Goal: Task Accomplishment & Management: Manage account settings

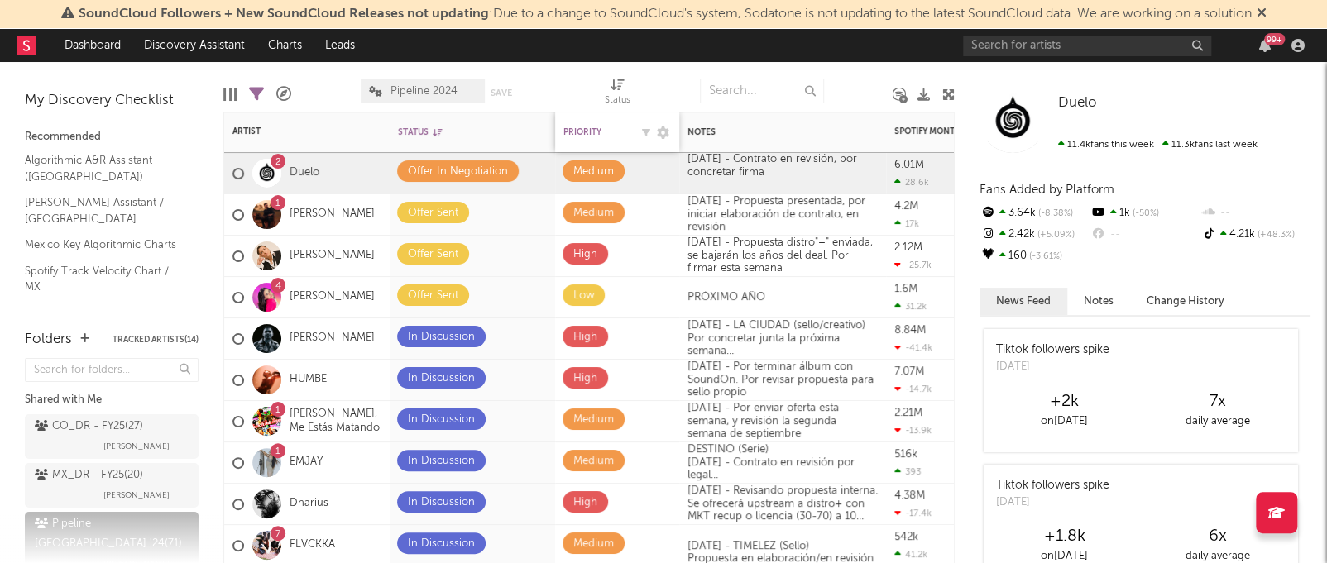
click at [620, 128] on div "Priority" at bounding box center [596, 132] width 66 height 10
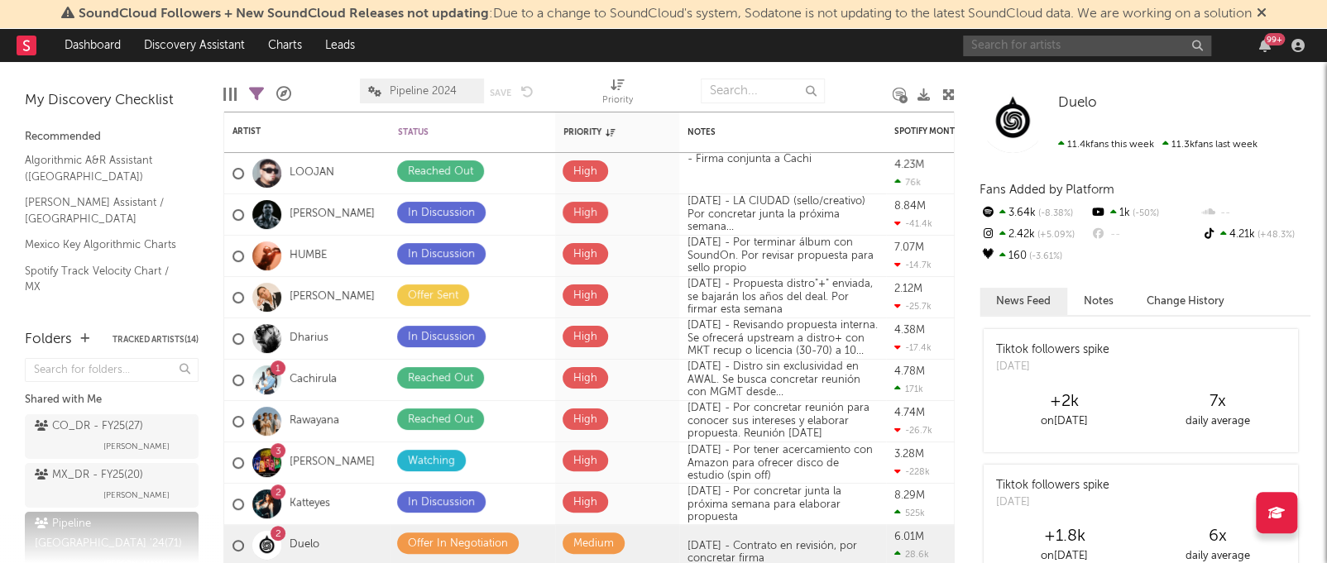
click at [1109, 41] on input "text" at bounding box center [1087, 46] width 248 height 21
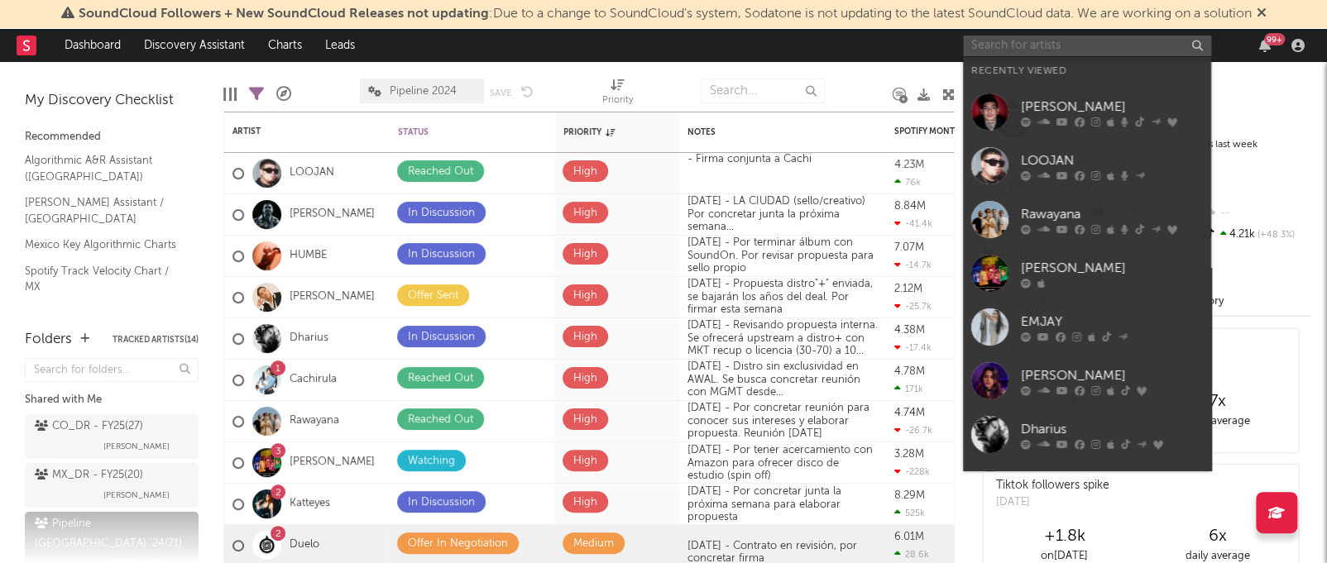
type input "w"
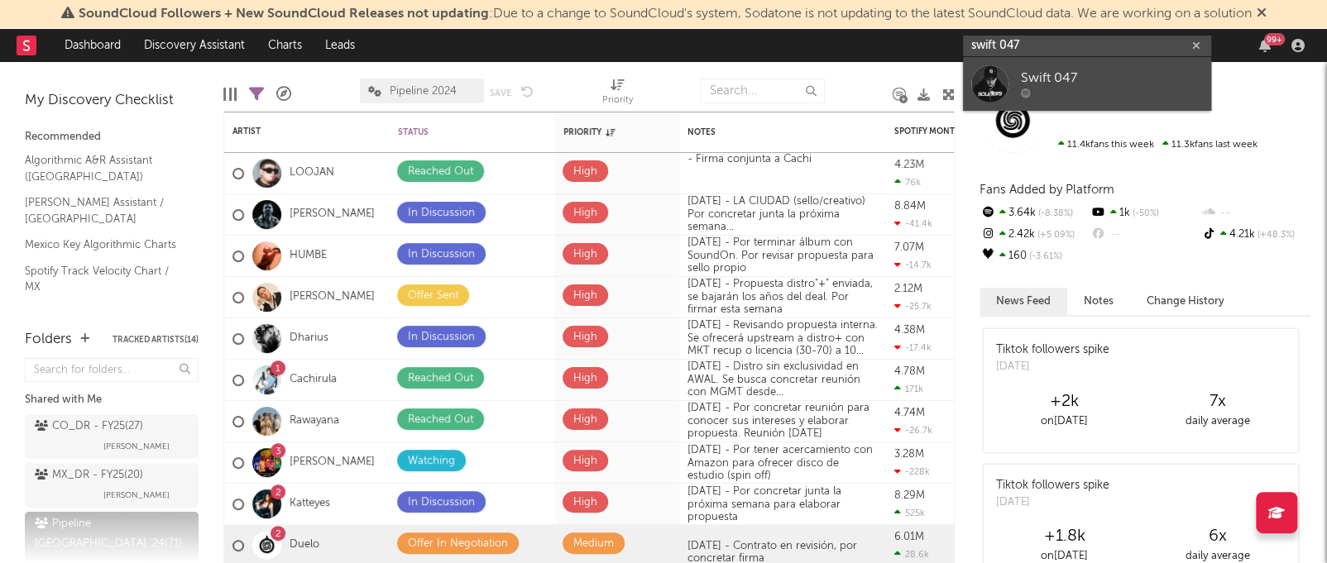
type input "swift 047"
click at [1064, 90] on div at bounding box center [1112, 94] width 182 height 10
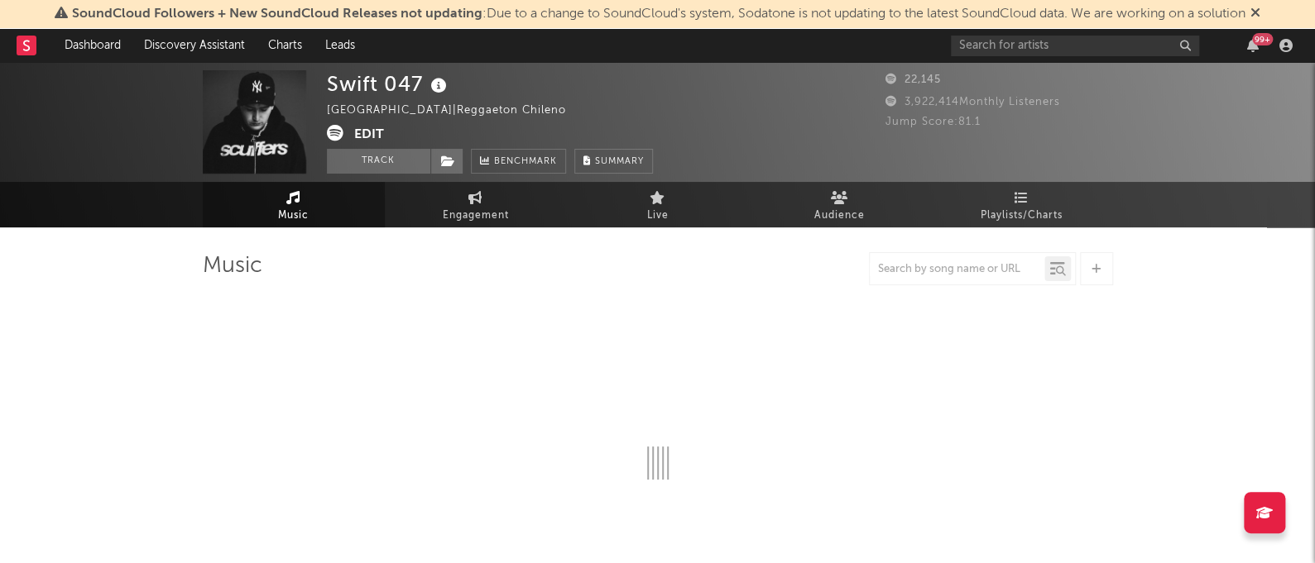
select select "1w"
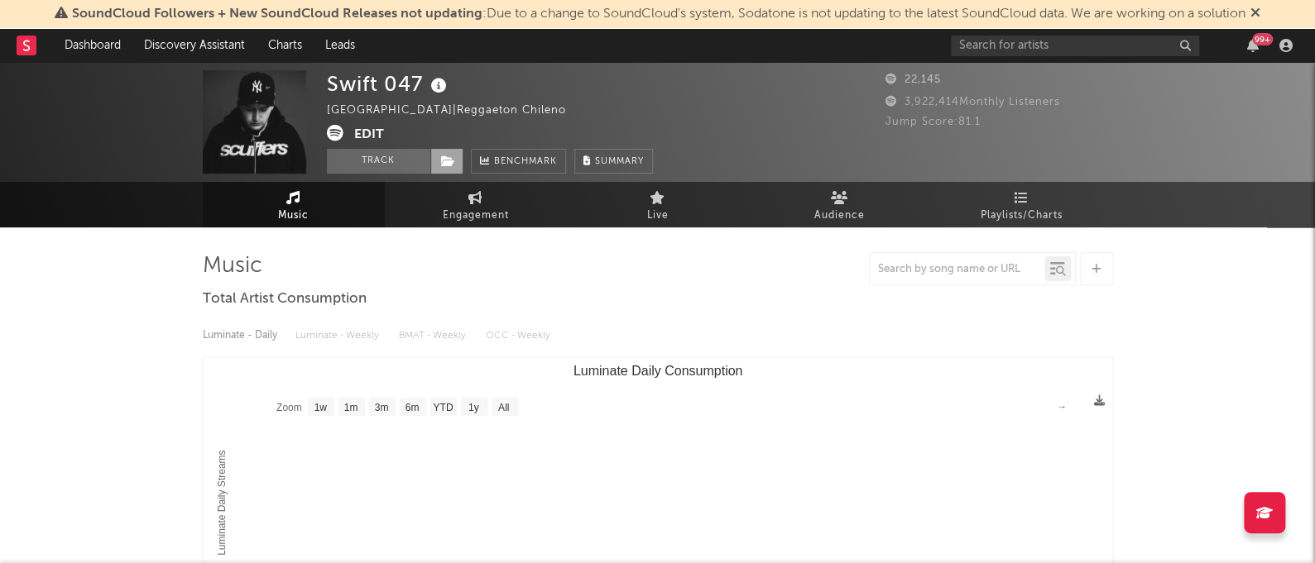
click at [448, 160] on icon at bounding box center [448, 162] width 14 height 12
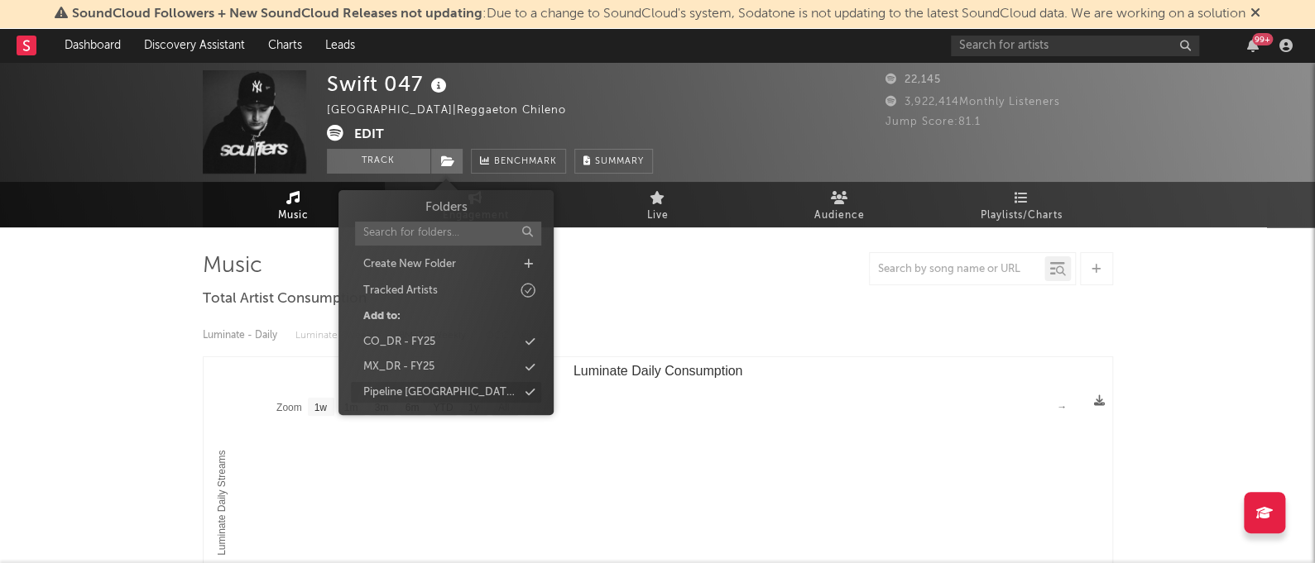
click at [424, 393] on div "Pipeline [GEOGRAPHIC_DATA] '24" at bounding box center [440, 393] width 155 height 17
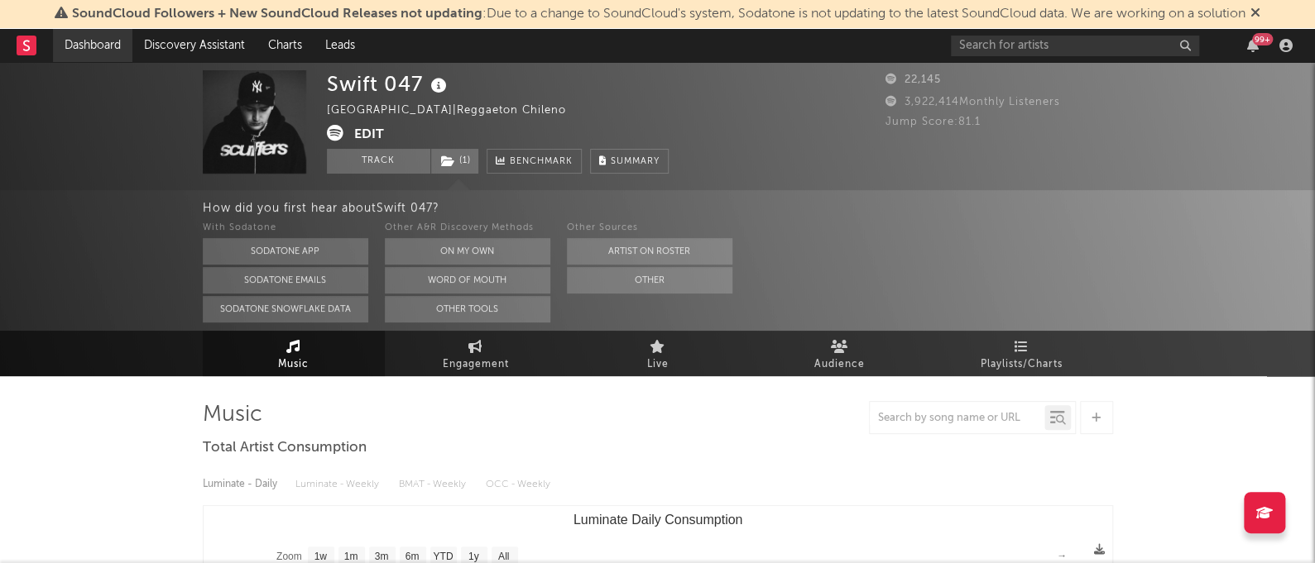
click at [85, 43] on link "Dashboard" at bounding box center [92, 45] width 79 height 33
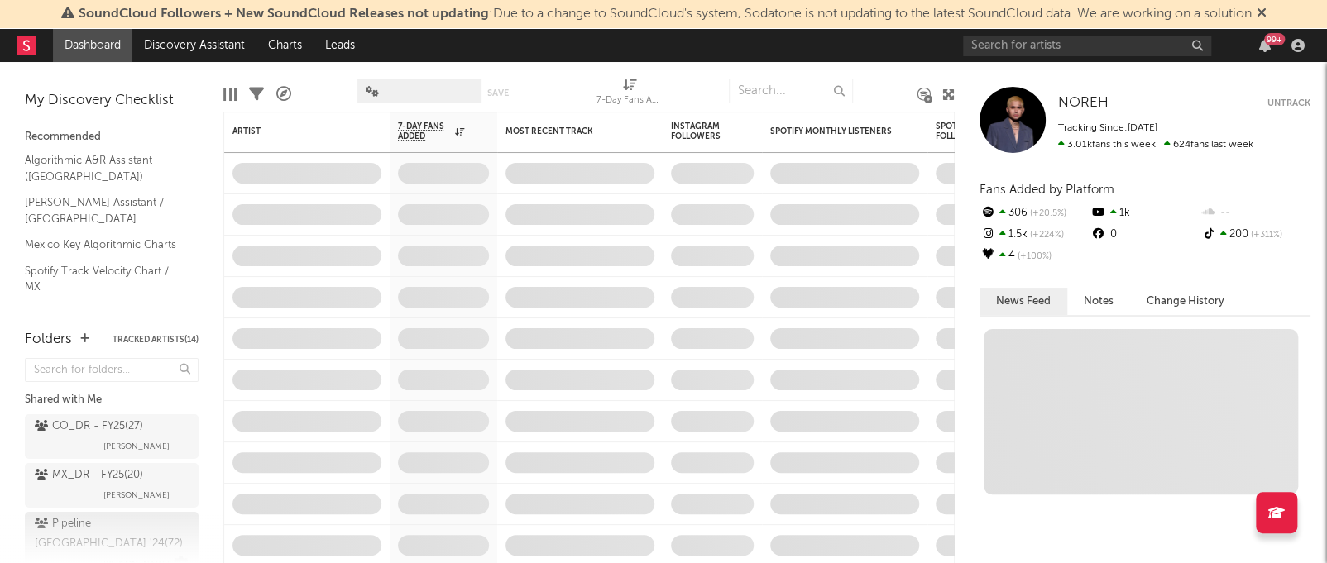
click at [84, 515] on div "Pipeline Mexico '24 ( 72 ) [PERSON_NAME]" at bounding box center [112, 545] width 154 height 60
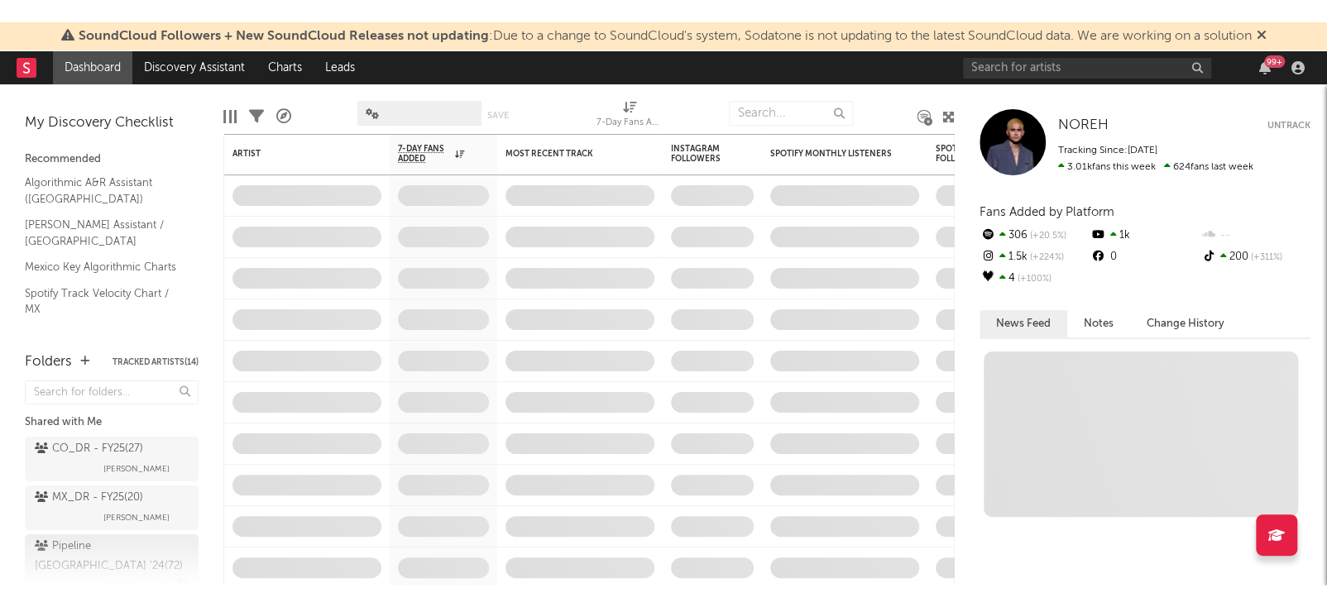
scroll to position [41, 0]
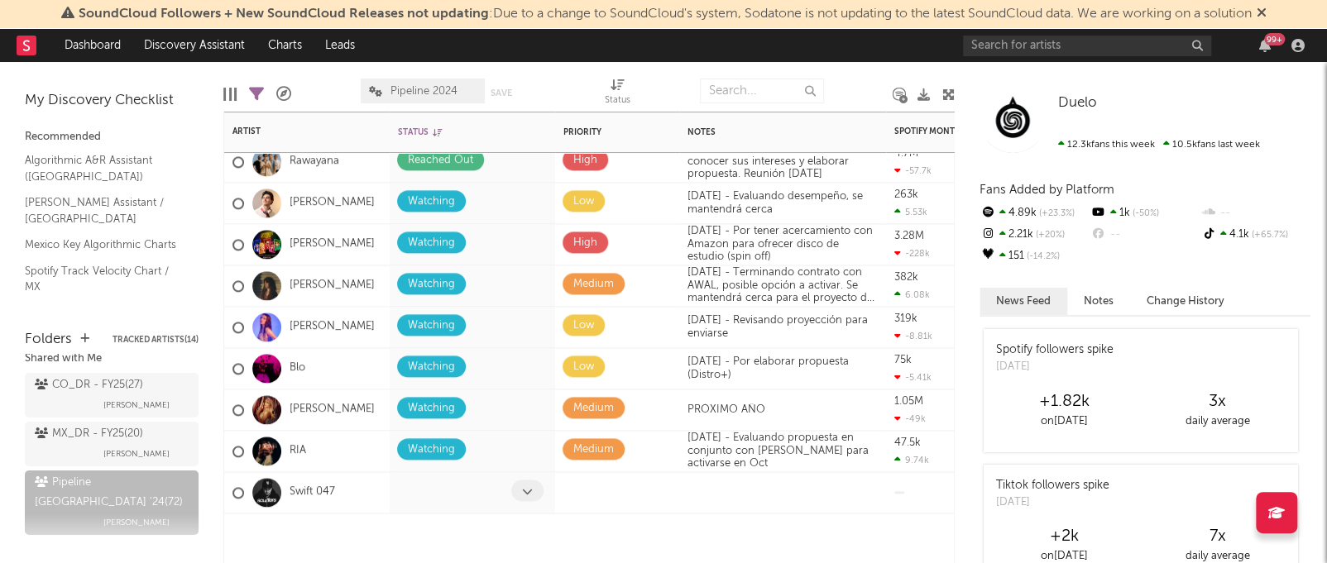
click at [518, 491] on span at bounding box center [527, 491] width 32 height 22
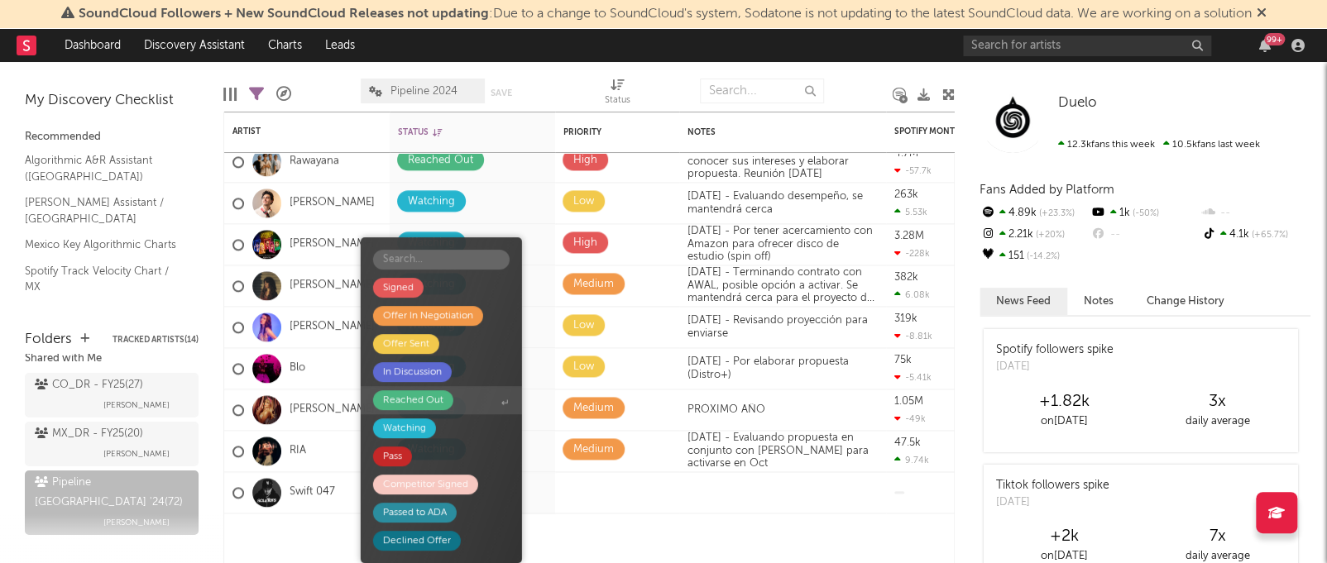
click at [463, 395] on span "Reached Out" at bounding box center [441, 400] width 161 height 28
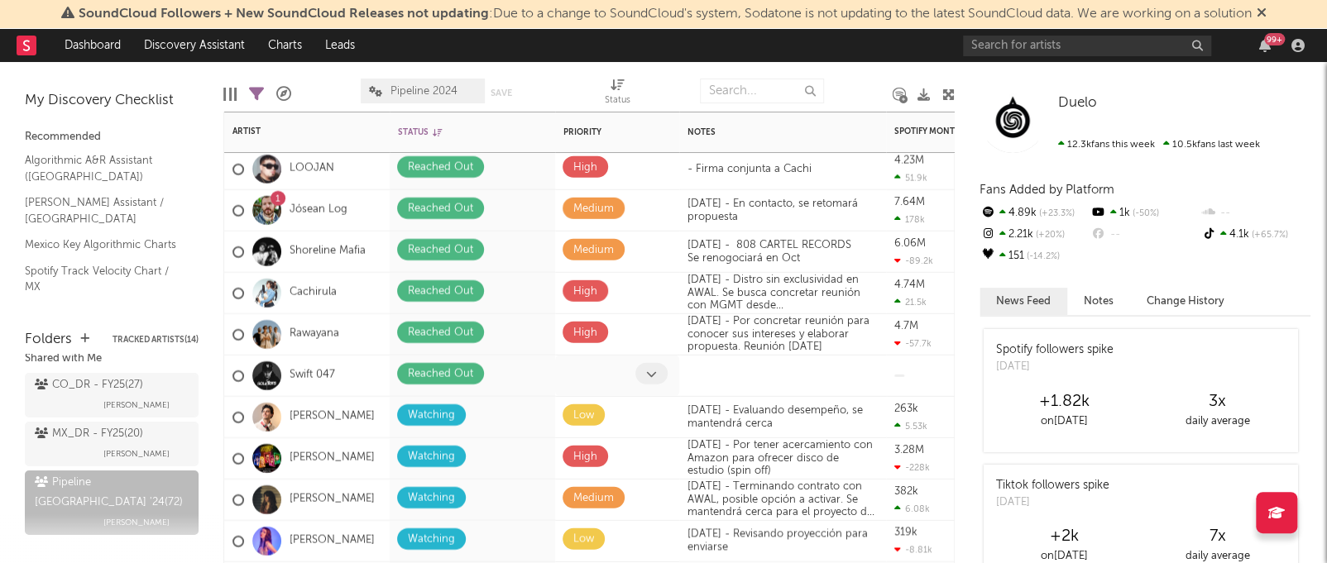
click at [650, 368] on icon at bounding box center [651, 373] width 11 height 11
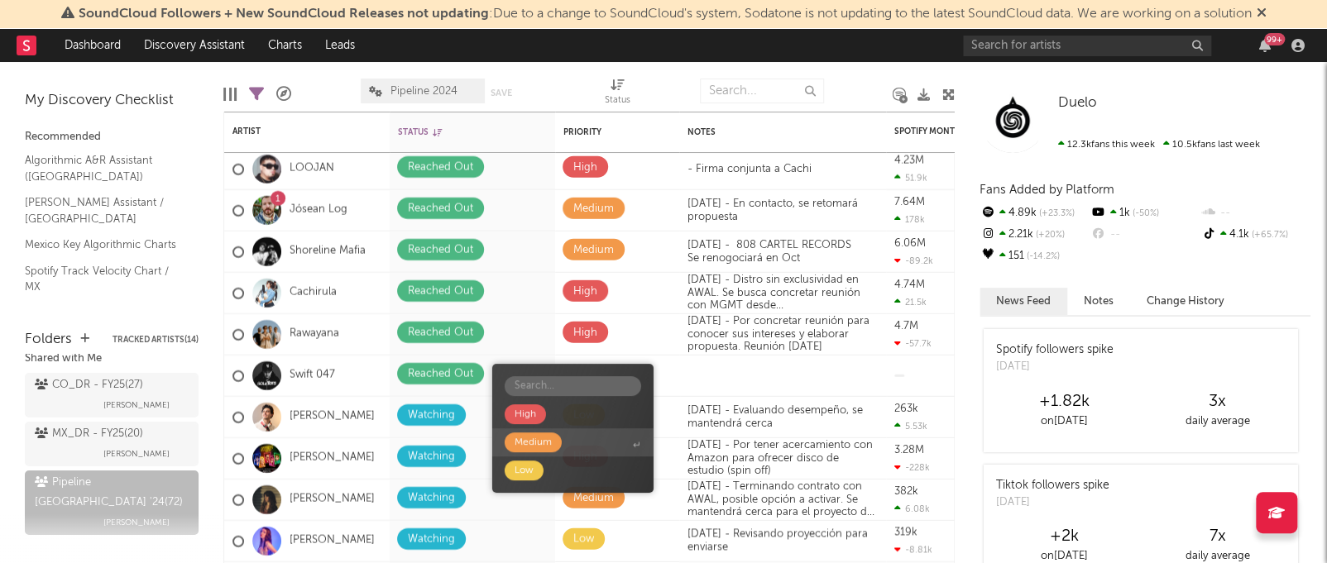
click at [588, 442] on span "Medium" at bounding box center [572, 443] width 161 height 28
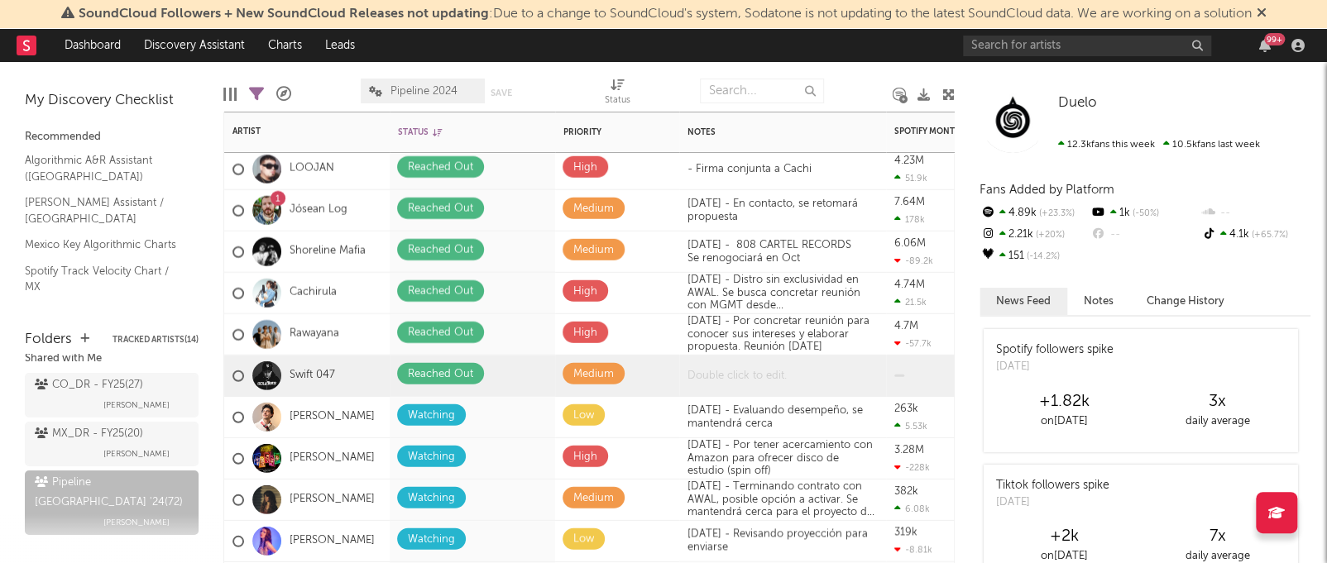
click at [730, 376] on div at bounding box center [782, 376] width 207 height 41
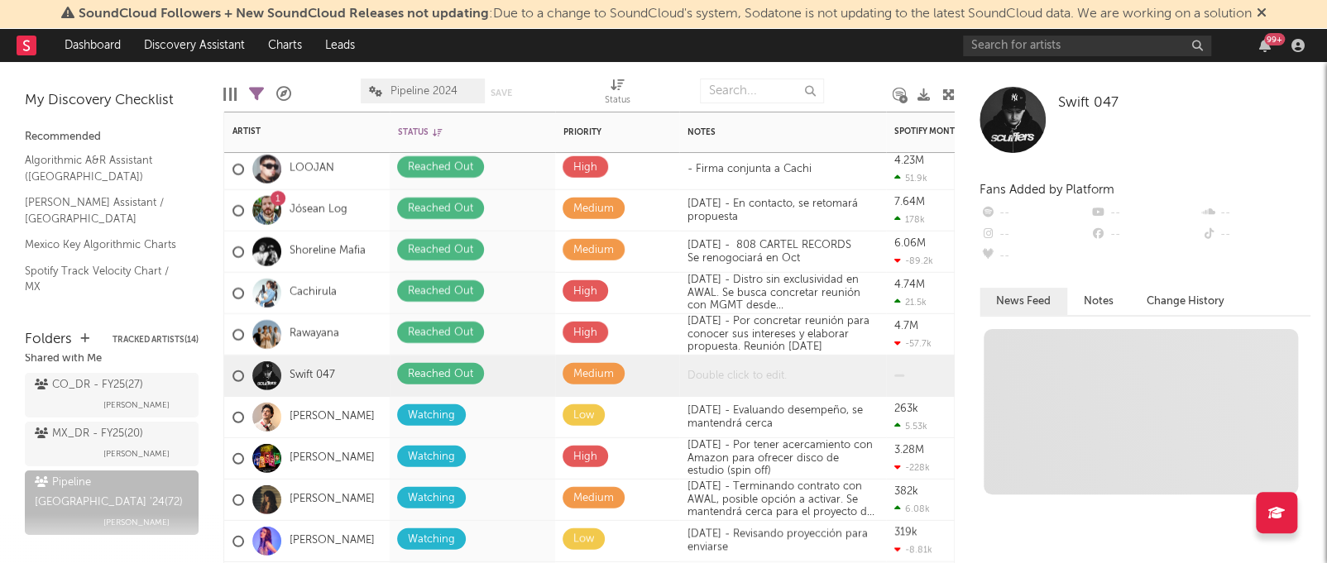
click at [718, 371] on div at bounding box center [782, 376] width 207 height 41
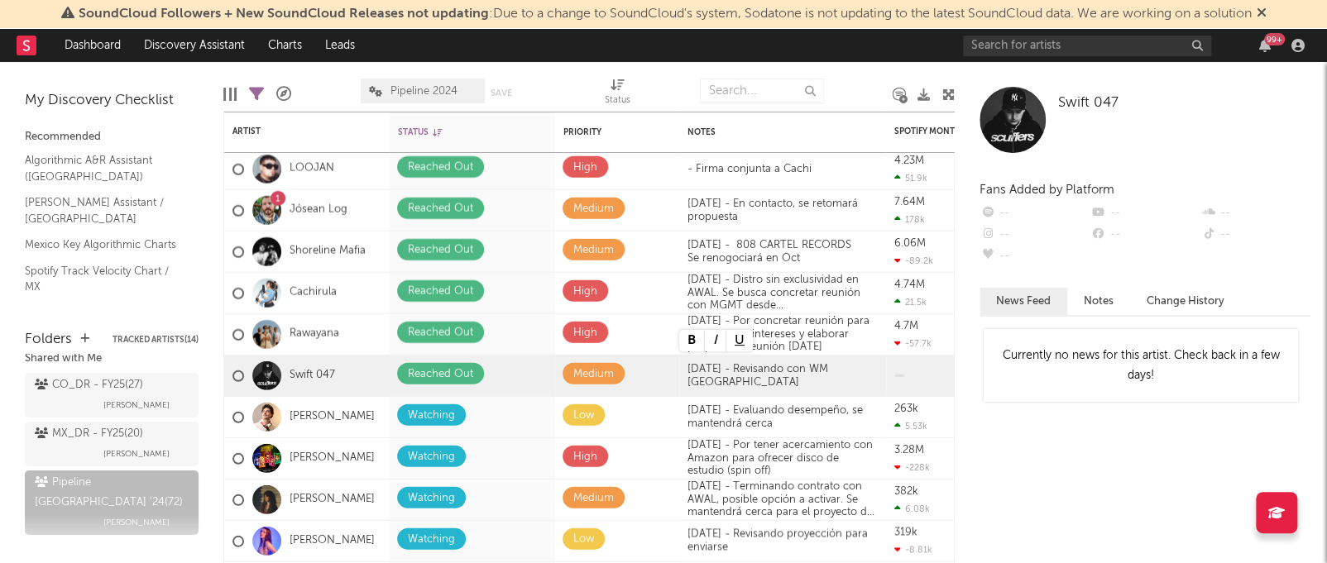
click at [986, 452] on div "Currently no news for this artist. Check back in a few days!" at bounding box center [1145, 444] width 331 height 238
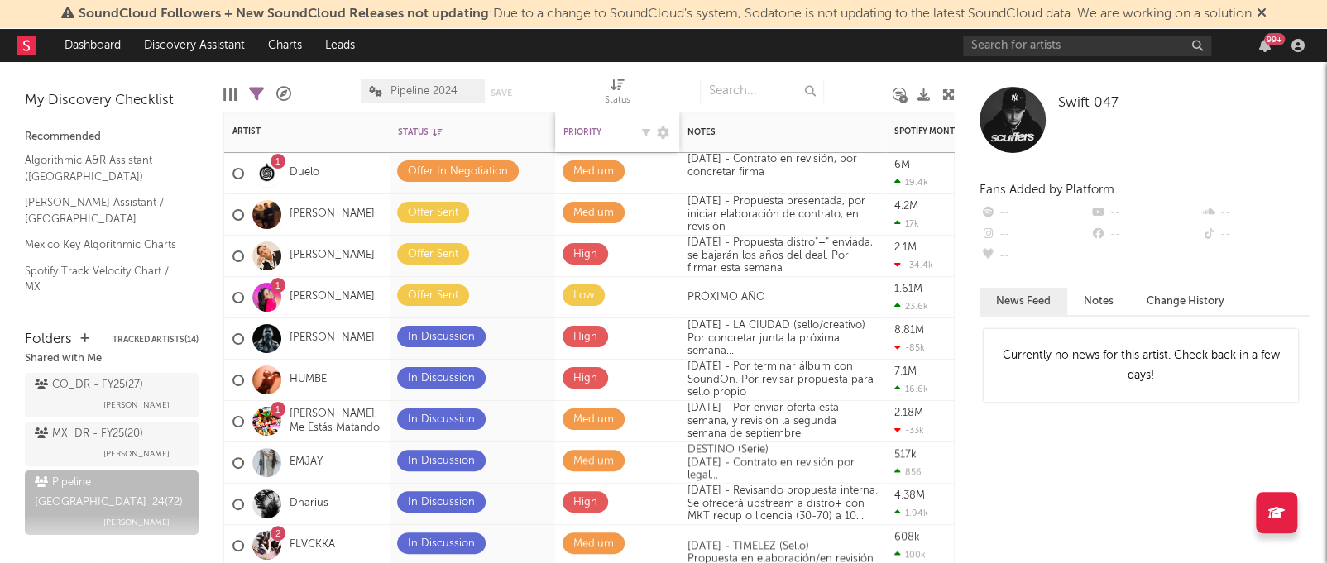
click at [581, 130] on div "Priority" at bounding box center [596, 132] width 66 height 10
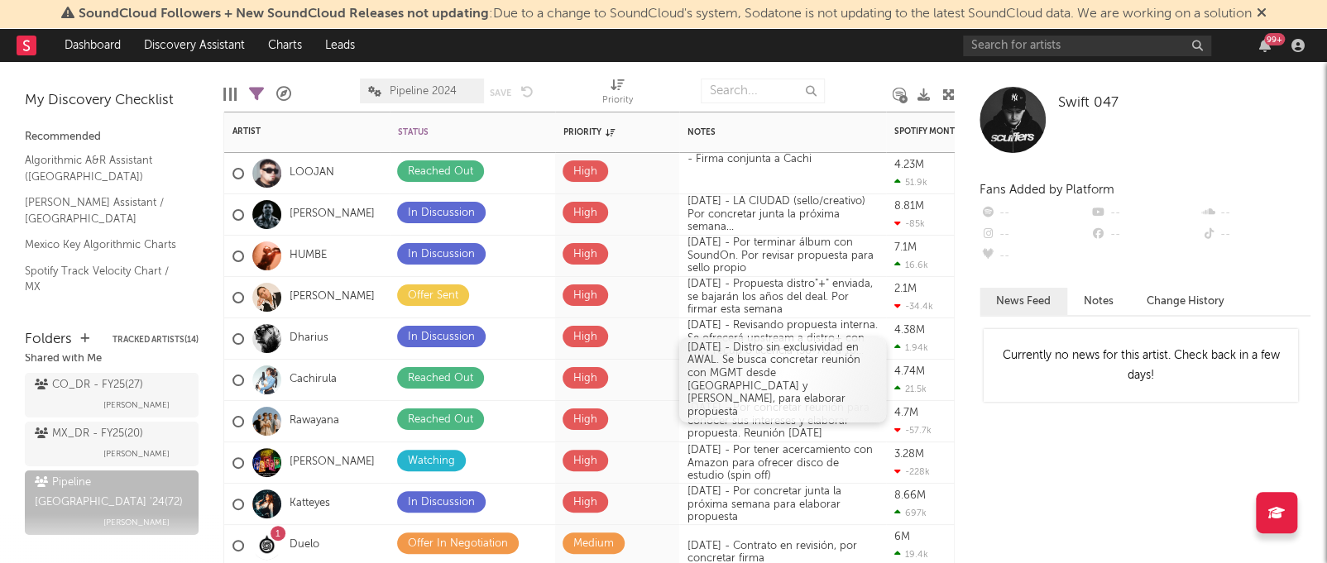
click at [695, 368] on div "[DATE] - Distro sin exclusividad en AWAL. Se busca concretar reunión con MGMT d…" at bounding box center [782, 381] width 207 height 86
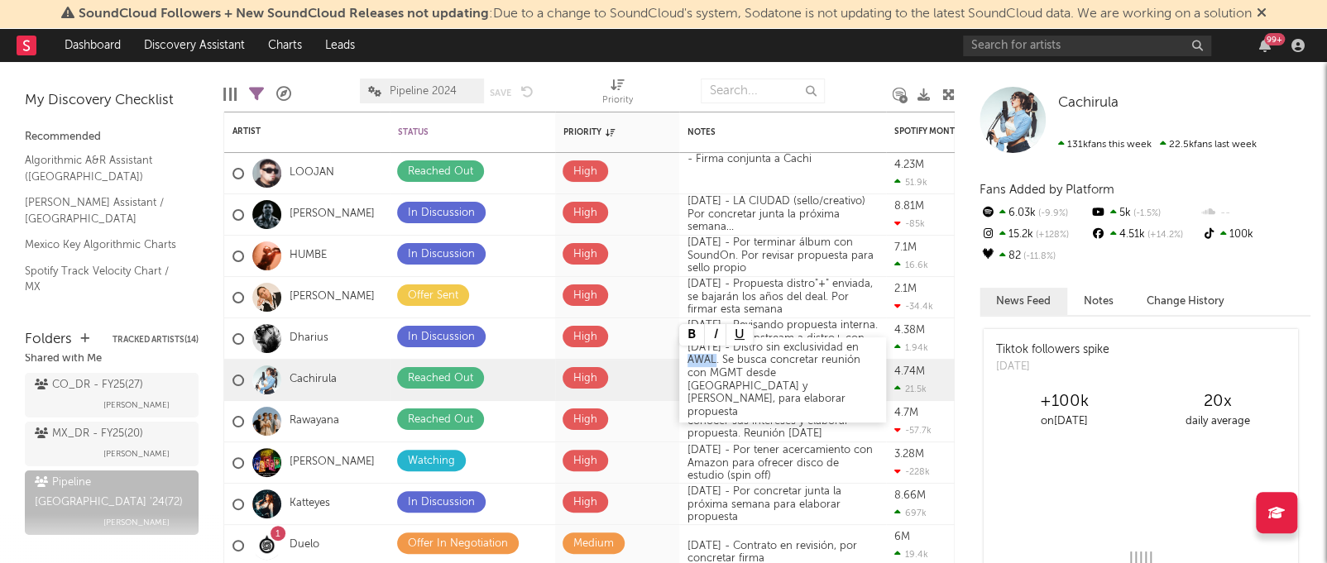
click at [714, 378] on div "[DATE] - Distro sin exclusividad en AWAL. Se busca concretar reunión con MGMT d…" at bounding box center [782, 381] width 207 height 86
drag, startPoint x: 724, startPoint y: 362, endPoint x: 687, endPoint y: 362, distance: 37.2
click at [687, 362] on div "[DATE] - Distro sin exclusividad en AWAL. Se busca concretar reunión con MGMT d…" at bounding box center [782, 381] width 207 height 86
click at [722, 375] on div "[DATE] - Distro sin exclusividad en AWAL. Se busca concretar reunión con MGMT d…" at bounding box center [782, 381] width 207 height 86
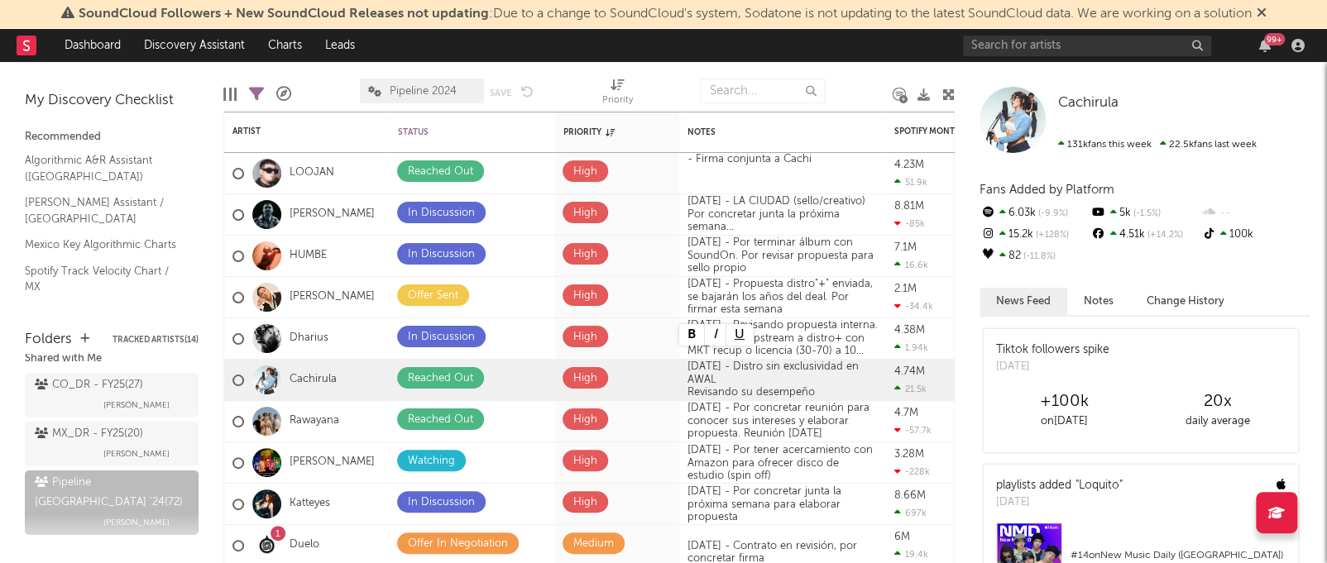
click at [961, 189] on div "Cachirula" at bounding box center [965, 212] width 20 height 54
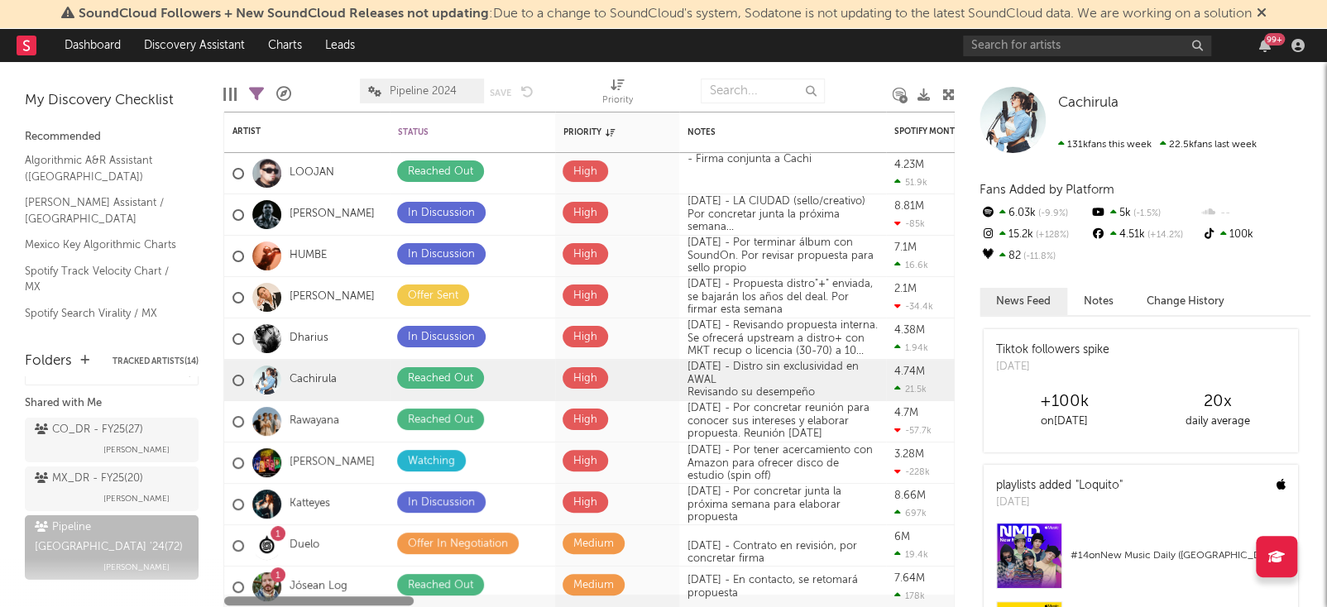
scroll to position [19, 0]
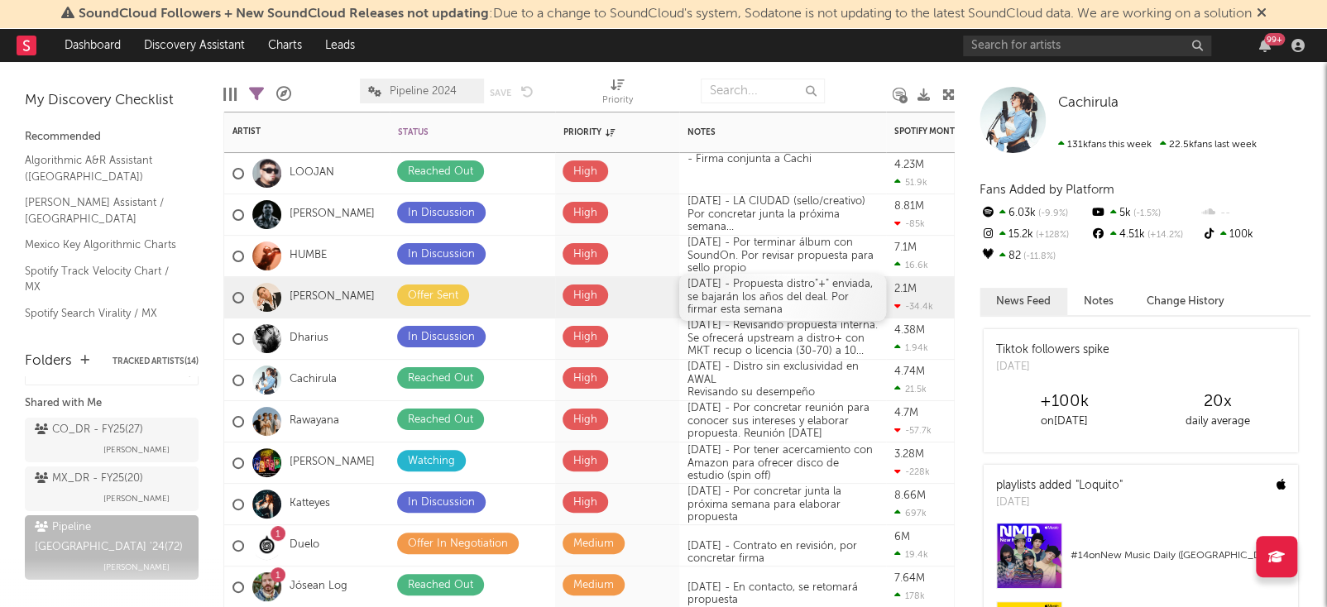
click at [822, 303] on div "[DATE] - Propuesta distro"+" enviada, se bajarán los años del deal. Por firmar …" at bounding box center [782, 297] width 207 height 47
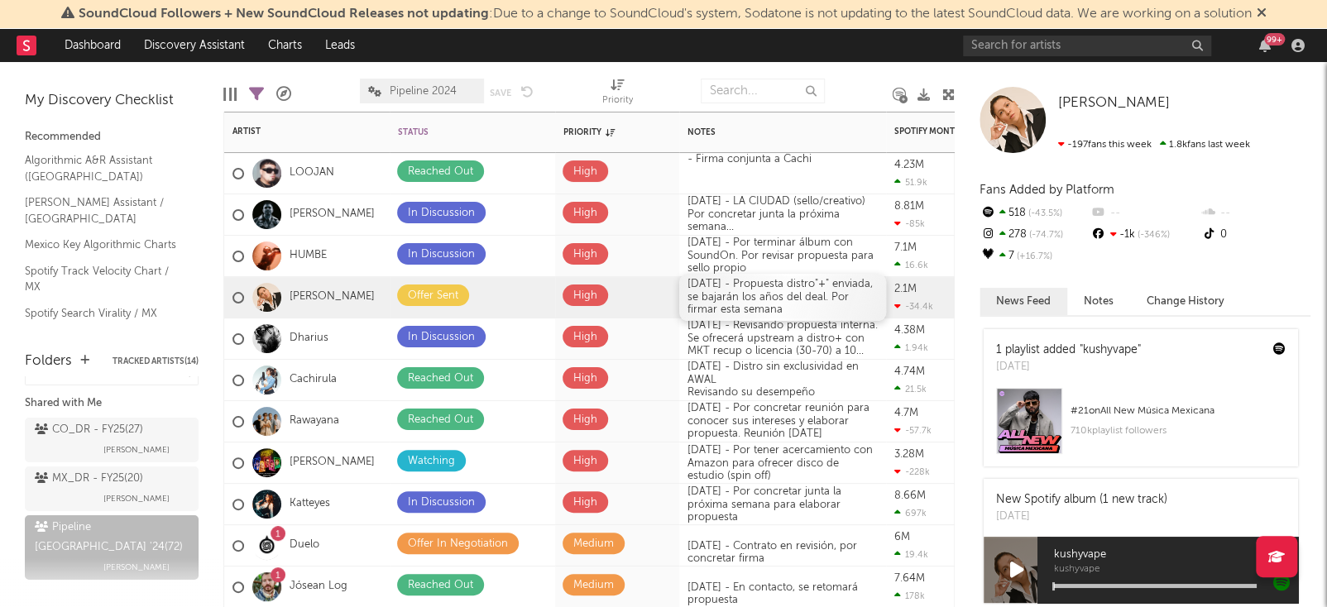
click at [832, 295] on div "[DATE] - Propuesta distro"+" enviada, se bajarán los años del deal. Por firmar …" at bounding box center [782, 297] width 207 height 47
click at [866, 287] on div "[DATE] - Propuesta distro"+" enviada, se bajarán los años del deal. Por firmar …" at bounding box center [782, 297] width 207 height 47
click at [872, 285] on div "[DATE] - Propuesta distro"+" enviada, se bajarán los años del deal. Por firmar …" at bounding box center [782, 297] width 207 height 47
click at [835, 286] on div "[DATE] - Propuesta distro"+" enviada, se bajarán los años del deal. Por firmar …" at bounding box center [782, 297] width 207 height 47
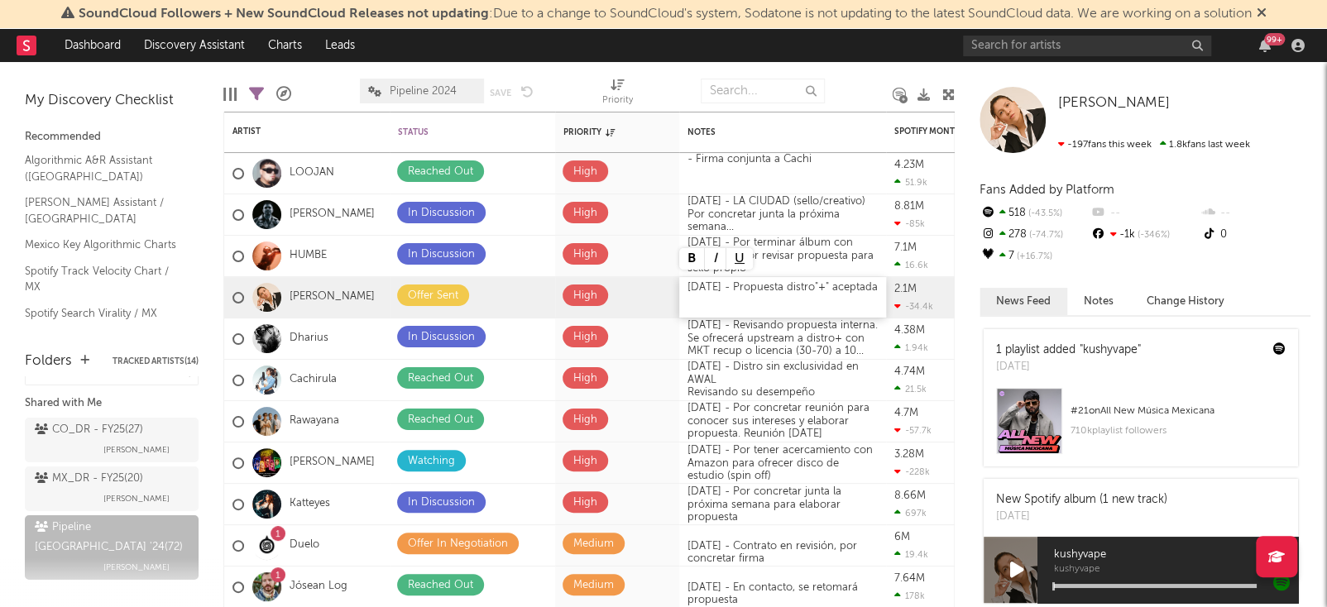
click at [707, 285] on div "[DATE] - Propuesta distro"+" aceptada" at bounding box center [782, 297] width 207 height 41
click at [534, 297] on span at bounding box center [527, 296] width 32 height 22
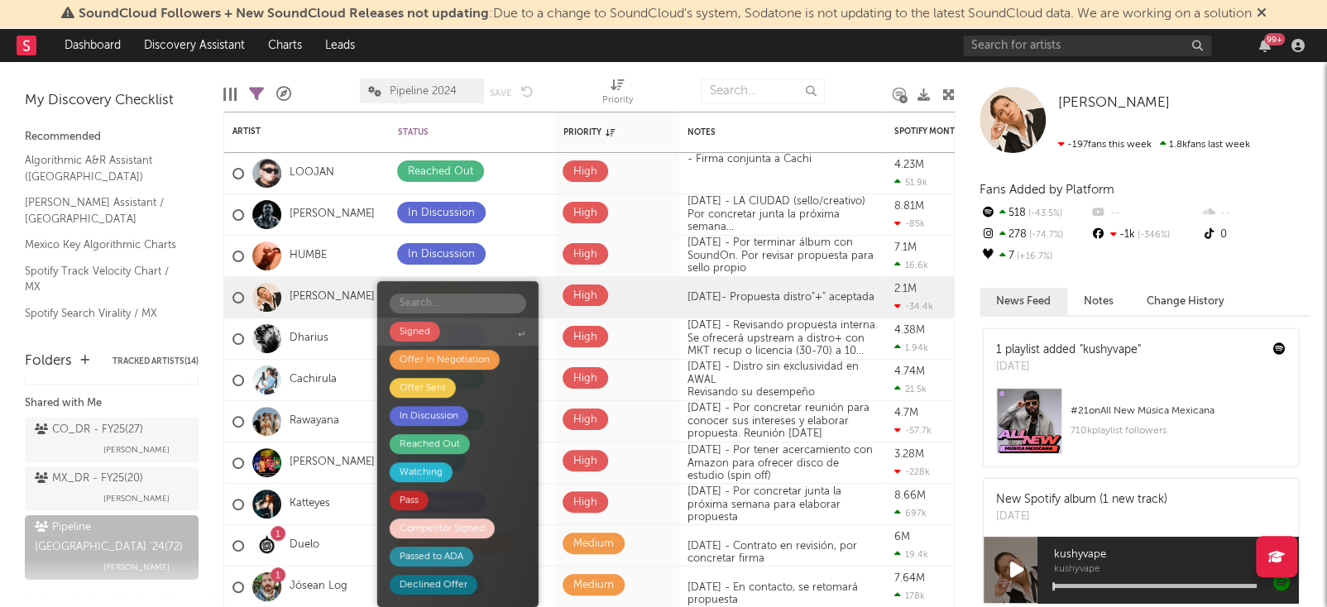
click at [483, 330] on span "Signed" at bounding box center [457, 332] width 161 height 28
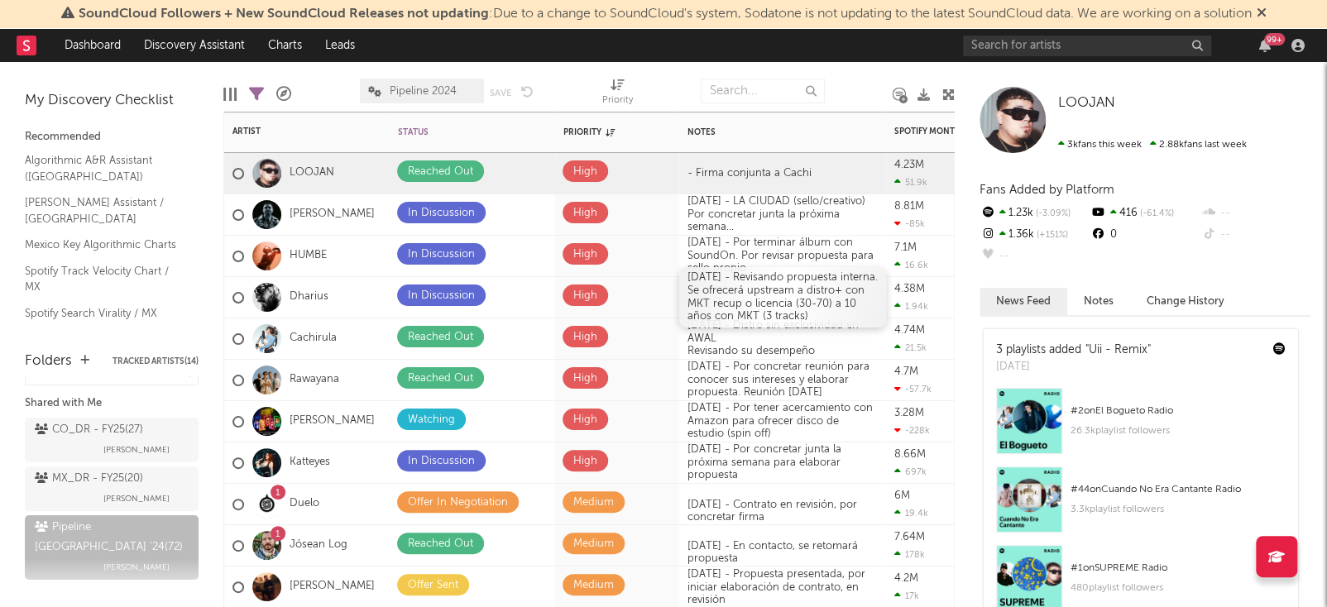
click at [740, 292] on div "[DATE] - Revisando propuesta interna. Se ofrecerá upstream a distro+ con MKT re…" at bounding box center [782, 297] width 207 height 60
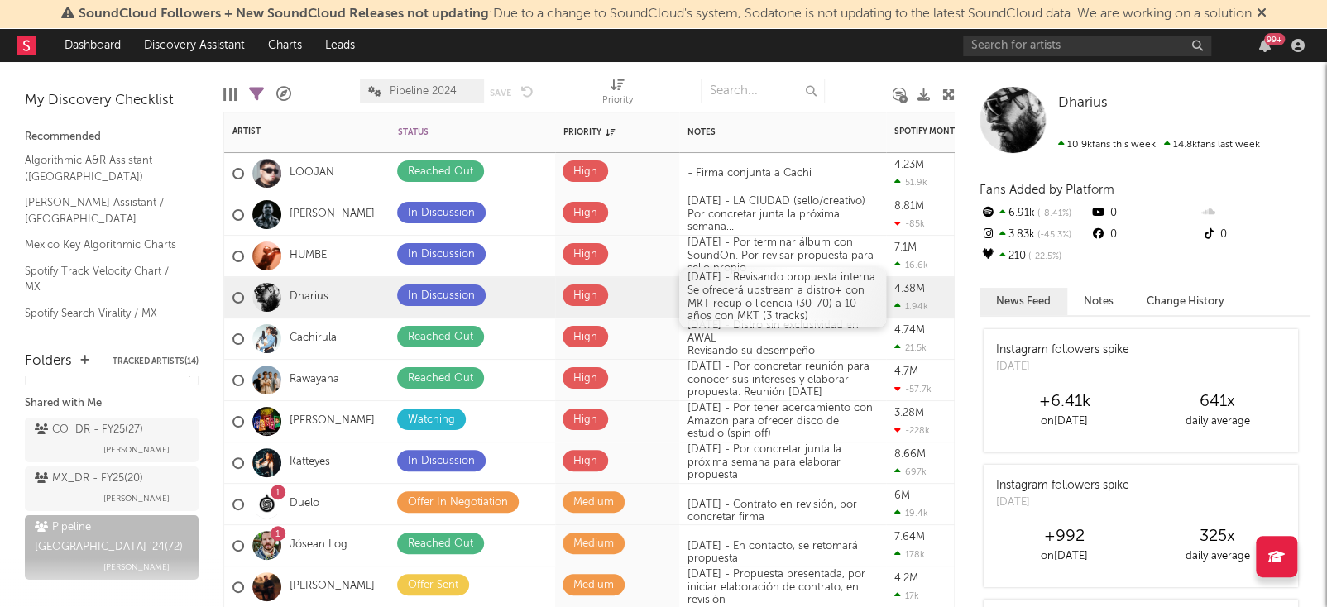
click at [714, 282] on div "[DATE] - Revisando propuesta interna. Se ofrecerá upstream a distro+ con MKT re…" at bounding box center [782, 297] width 207 height 60
click at [859, 317] on div "[DATE]- Revisando propuesta interna. Se ofrecerá upstream a distro+ con MKT rec…" at bounding box center [782, 297] width 207 height 60
click at [765, 282] on div "[DATE]- Revisando propuesta interna. Se ofrecerá upstream a distro+ con MKT rec…" at bounding box center [782, 298] width 207 height 86
click at [726, 279] on div "[DATE]- Revisando propuesta interna. Se ofrecerá upstream a distro+ con MKT rec…" at bounding box center [782, 298] width 207 height 86
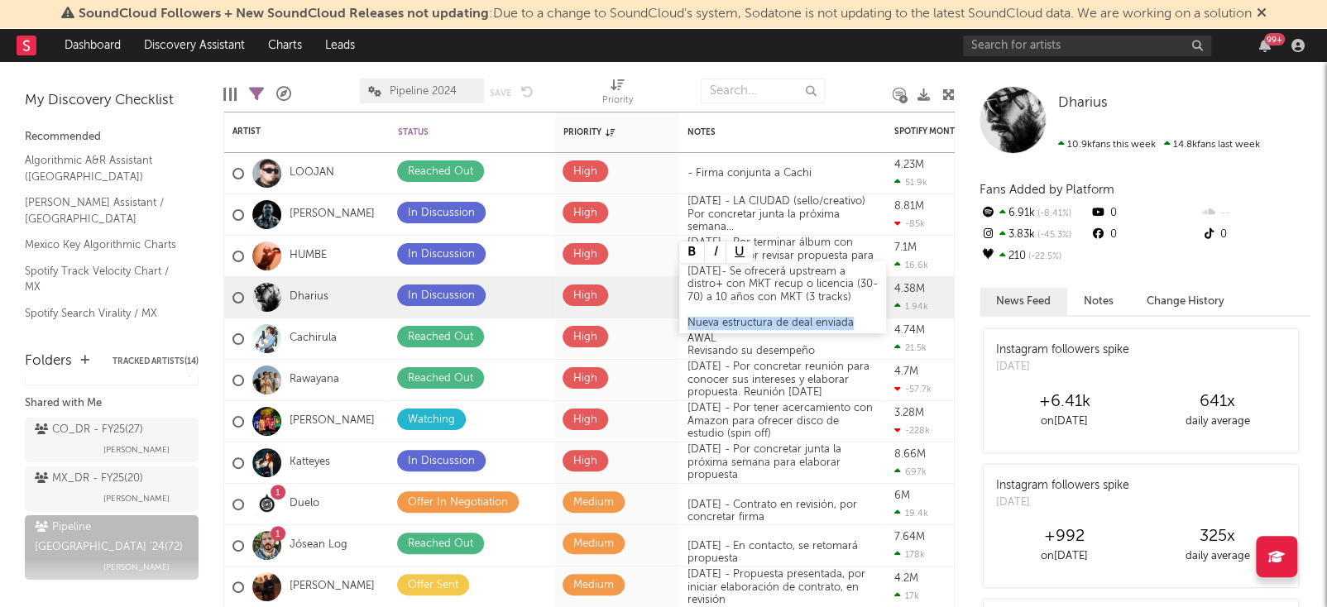
drag, startPoint x: 690, startPoint y: 323, endPoint x: 860, endPoint y: 319, distance: 169.7
click at [860, 319] on div "Nueva estructura de deal enviada" at bounding box center [783, 323] width 190 height 13
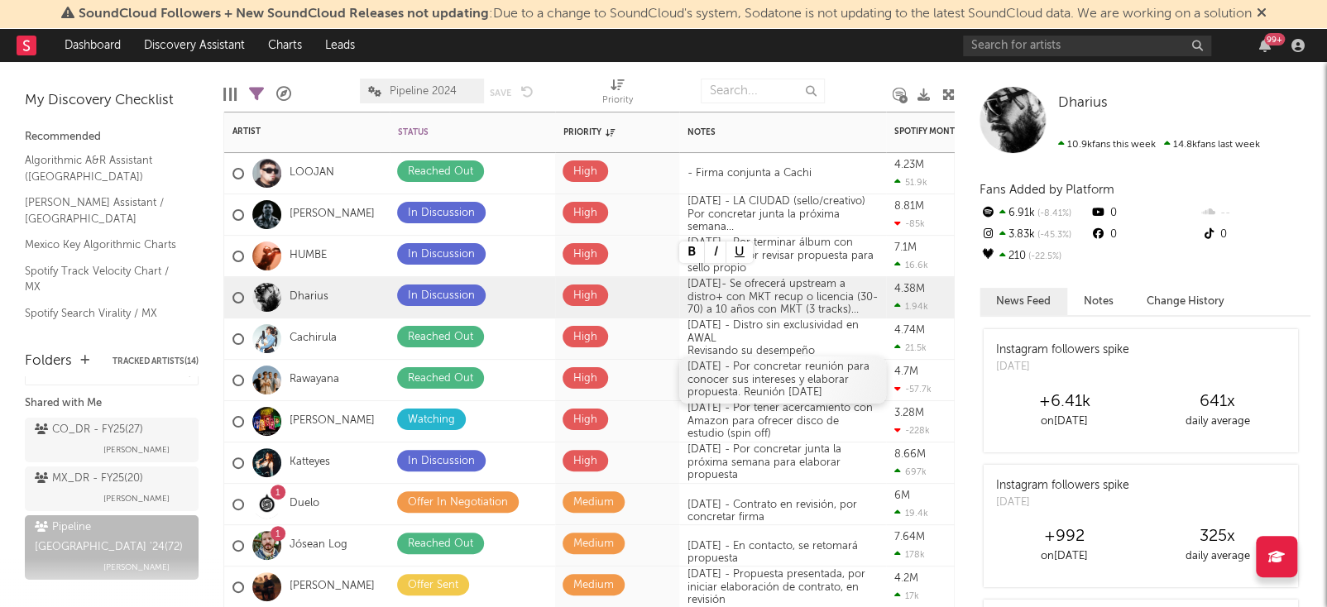
click at [751, 371] on div "[DATE] - Por concretar reunión para conocer sus intereses y elaborar propuesta.…" at bounding box center [782, 380] width 207 height 47
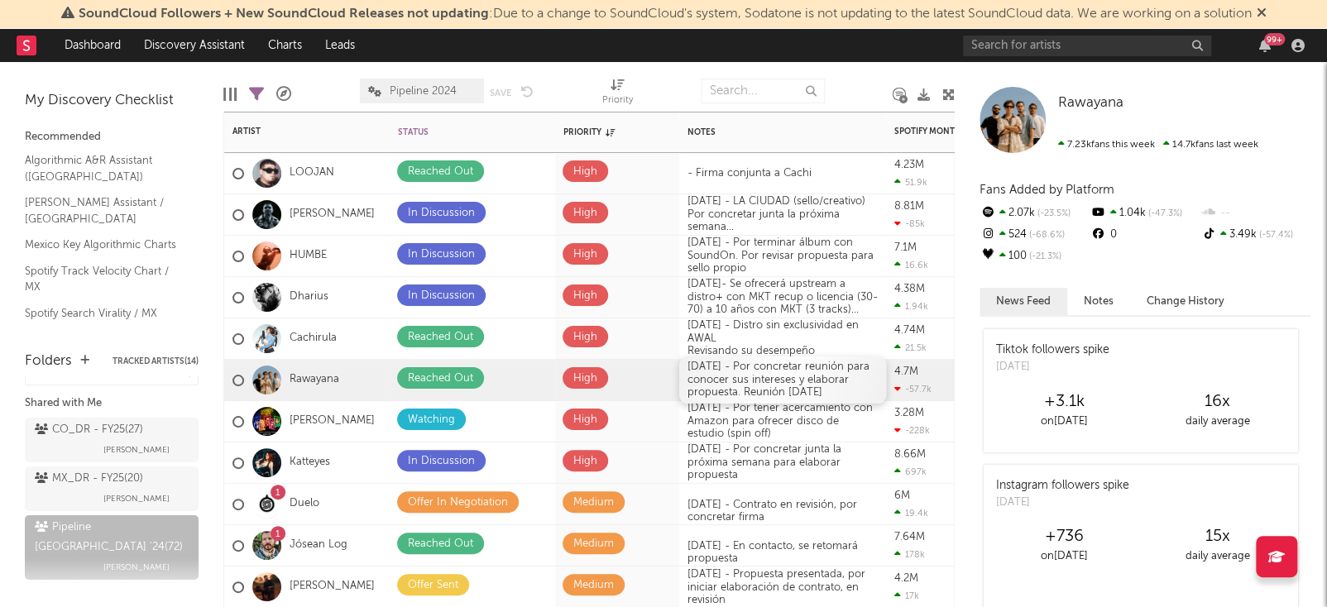
click at [736, 366] on div "[DATE] - Por concretar reunión para conocer sus intereses y elaborar propuesta.…" at bounding box center [782, 380] width 207 height 47
click at [752, 418] on div "[DATE] - Por tener acercamiento con Amazon para ofrecer disco de estudio (spin …" at bounding box center [782, 421] width 207 height 47
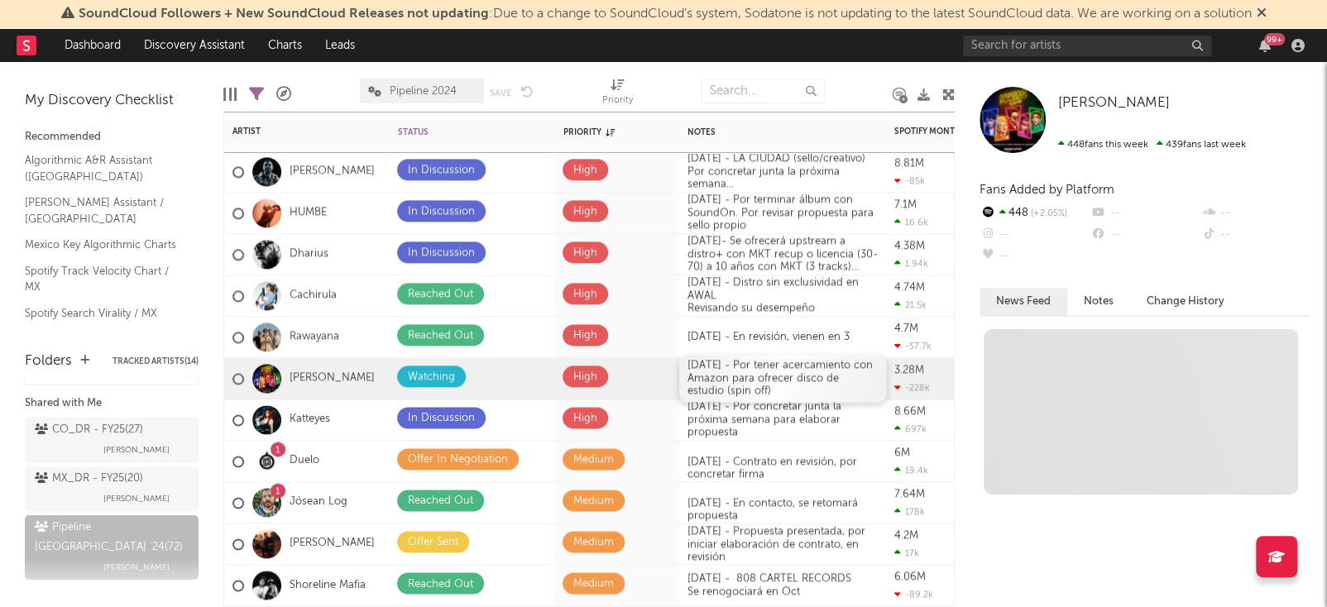
click at [744, 391] on div "[DATE] - Por tener acercamiento con Amazon para ofrecer disco de estudio (spin …" at bounding box center [782, 378] width 207 height 47
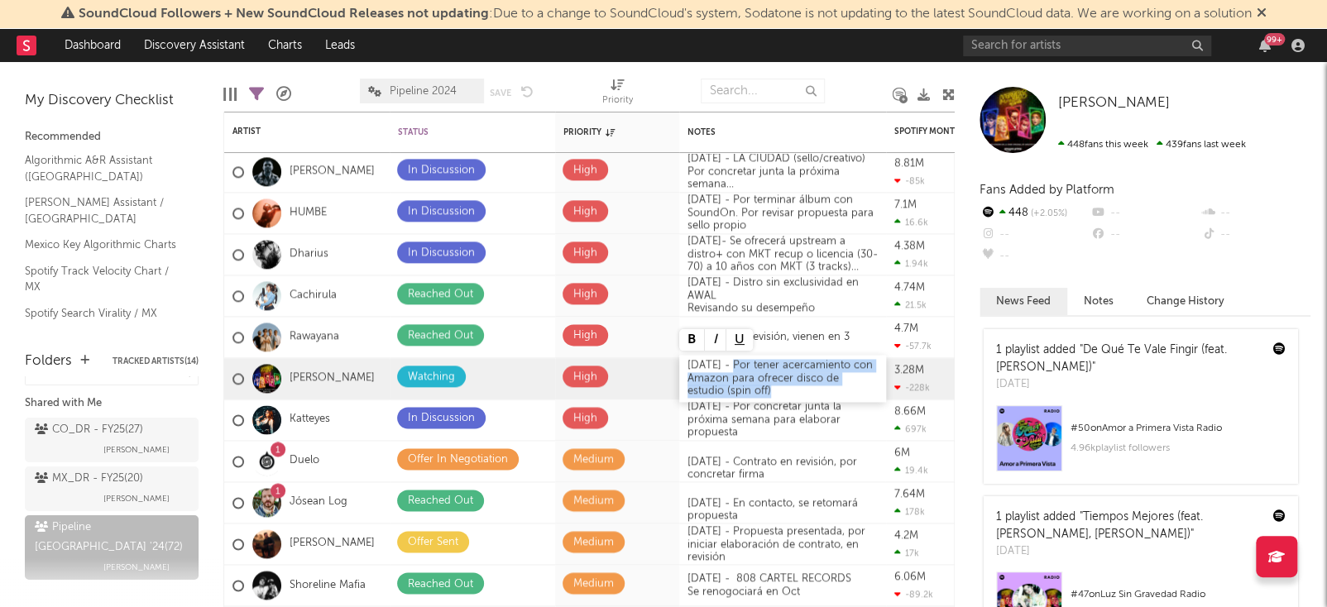
drag, startPoint x: 738, startPoint y: 363, endPoint x: 774, endPoint y: 397, distance: 49.2
click at [774, 397] on div "[DATE] - Por tener acercamiento con Amazon para ofrecer disco de estudio (spin …" at bounding box center [782, 378] width 207 height 47
click at [727, 363] on div "[DATE] - Por tener acercamiento con Amazon para ofrecer disco de estudio (spin …" at bounding box center [782, 379] width 207 height 73
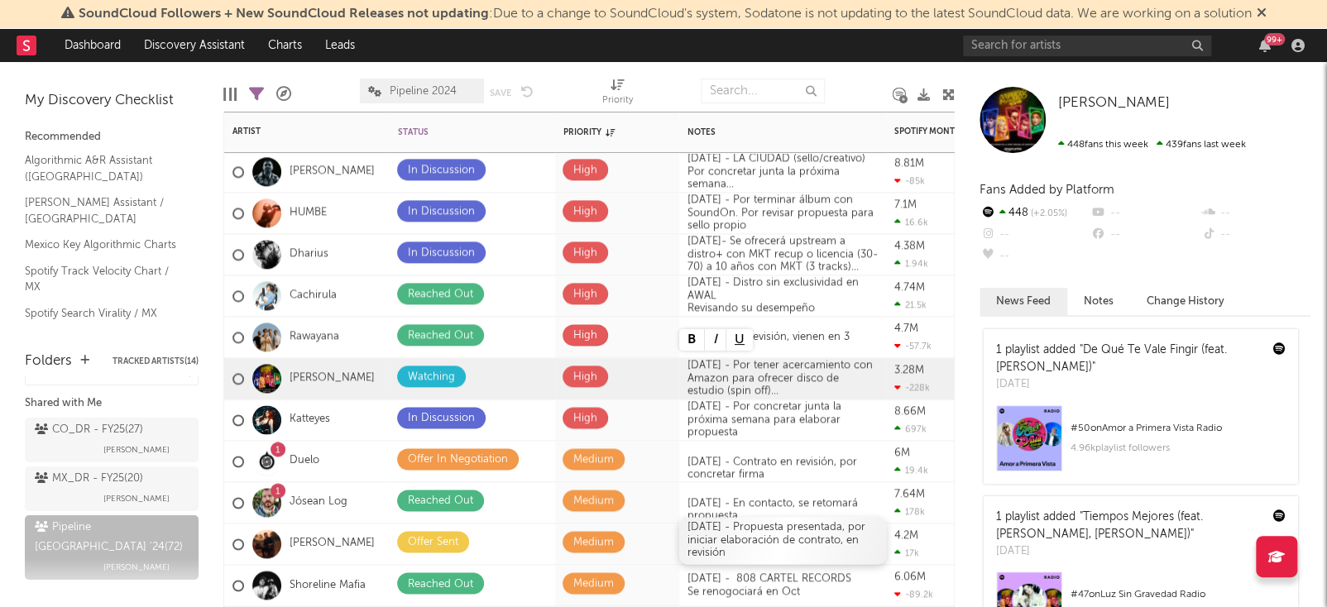
click at [726, 537] on div "[DATE] - Propuesta presentada, por iniciar elaboración de contrato, en revisión" at bounding box center [782, 541] width 207 height 47
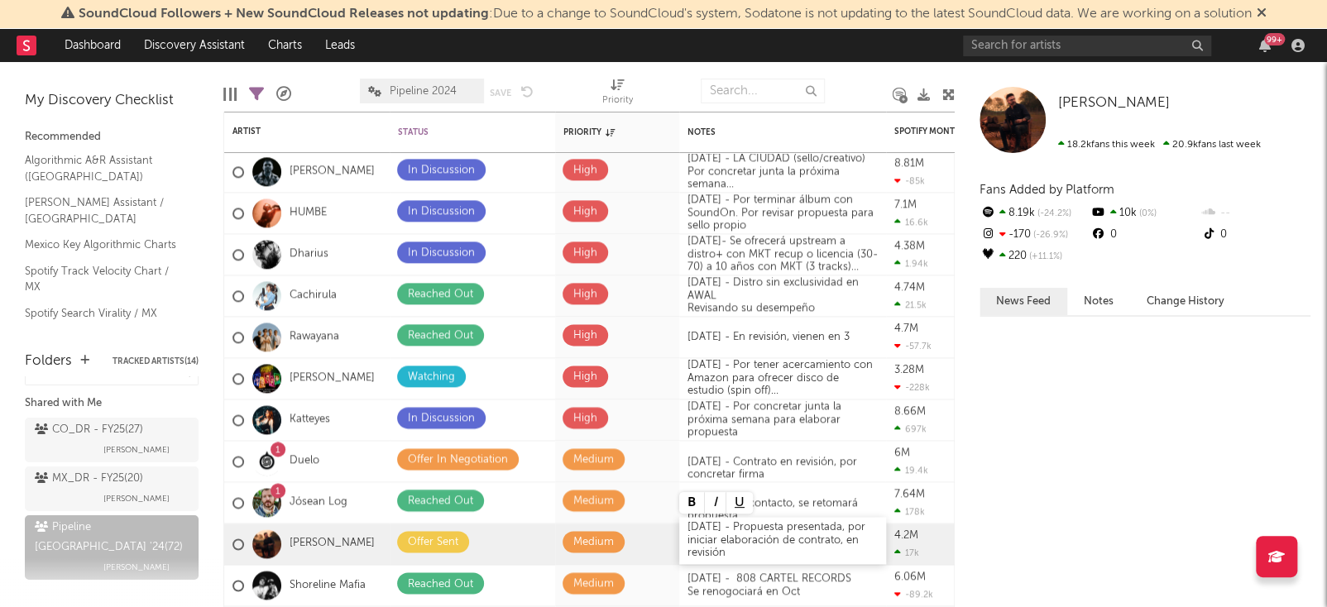
click at [726, 537] on div "[DATE] - Propuesta presentada, por iniciar elaboración de contrato, en revisión" at bounding box center [782, 541] width 207 height 47
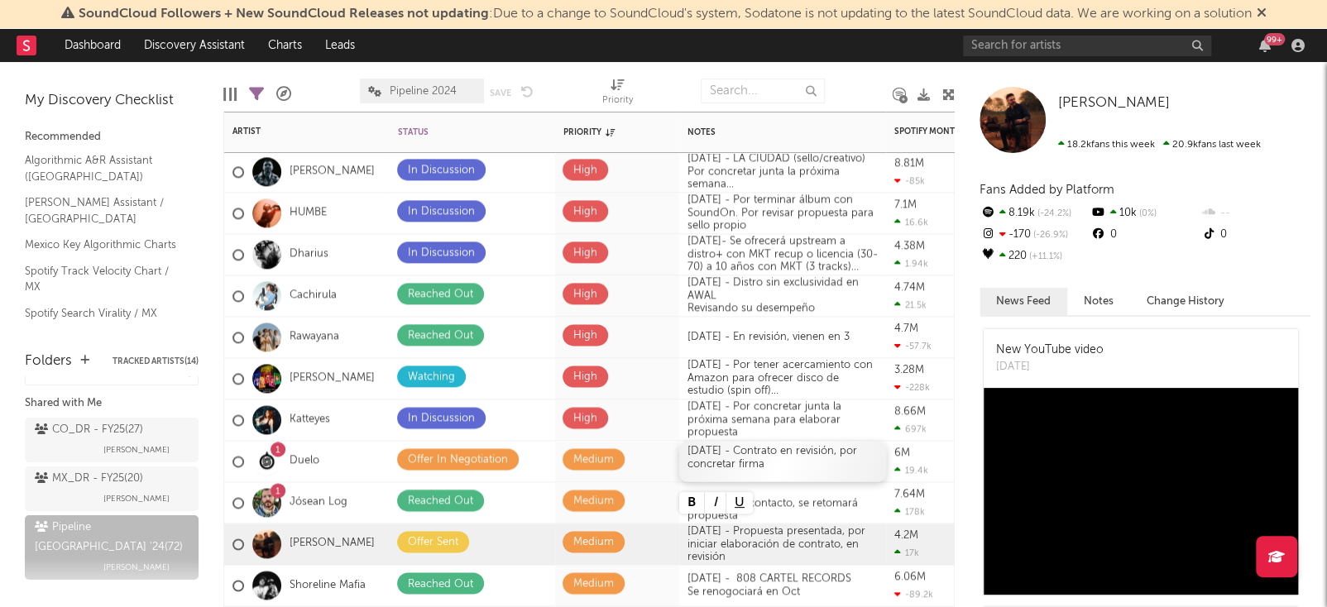
click at [745, 460] on div "[DATE] - Contrato en revisión, por concretar firma" at bounding box center [782, 461] width 207 height 41
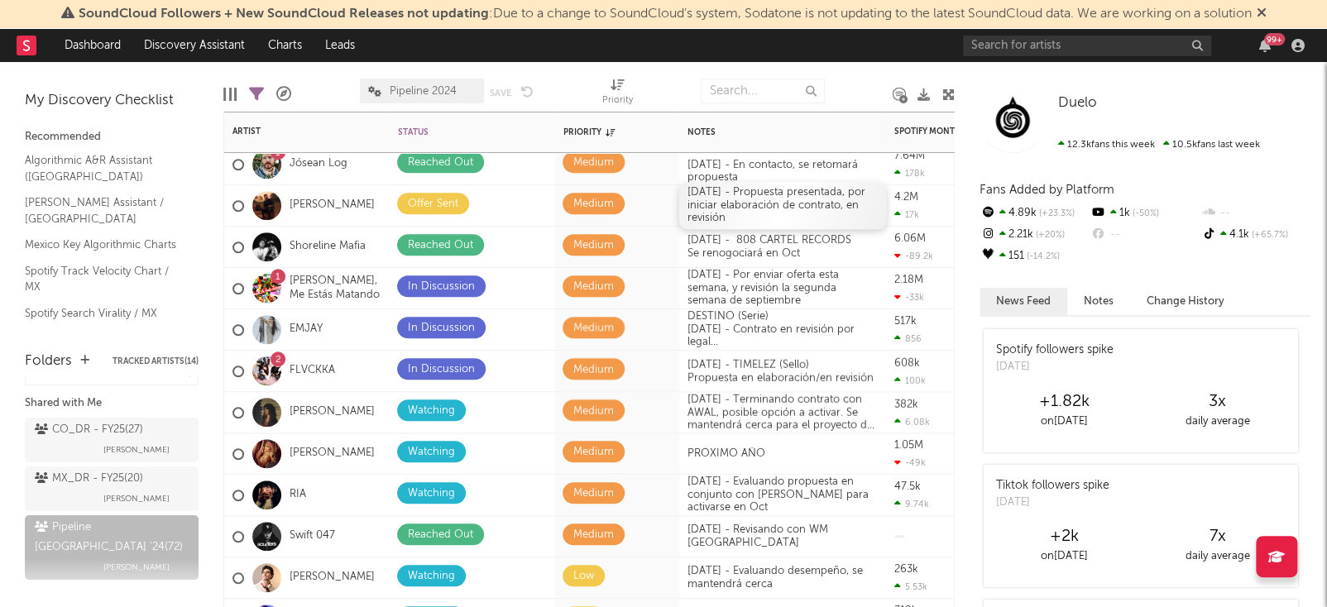
click at [744, 210] on div "[DATE] - Propuesta presentada, por iniciar elaboración de contrato, en revisión" at bounding box center [782, 205] width 207 height 47
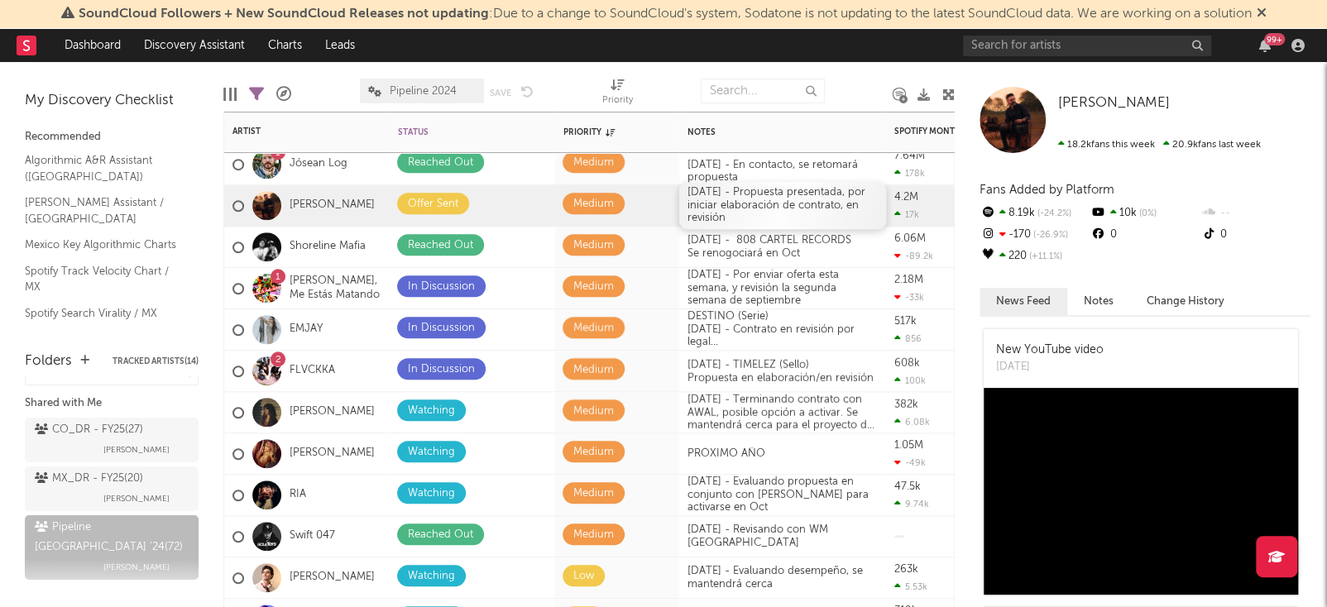
click at [736, 215] on div "[DATE] - Propuesta presentada, por iniciar elaboración de contrato, en revisión" at bounding box center [782, 205] width 207 height 47
click at [837, 208] on div "[DATE] - Propuesta presentada, por iniciar elaboración de contrato, en revisión" at bounding box center [782, 205] width 207 height 47
click at [708, 196] on div "[DATE] - Propuesta presentada, por iniciar elaboración de contrato" at bounding box center [782, 205] width 207 height 41
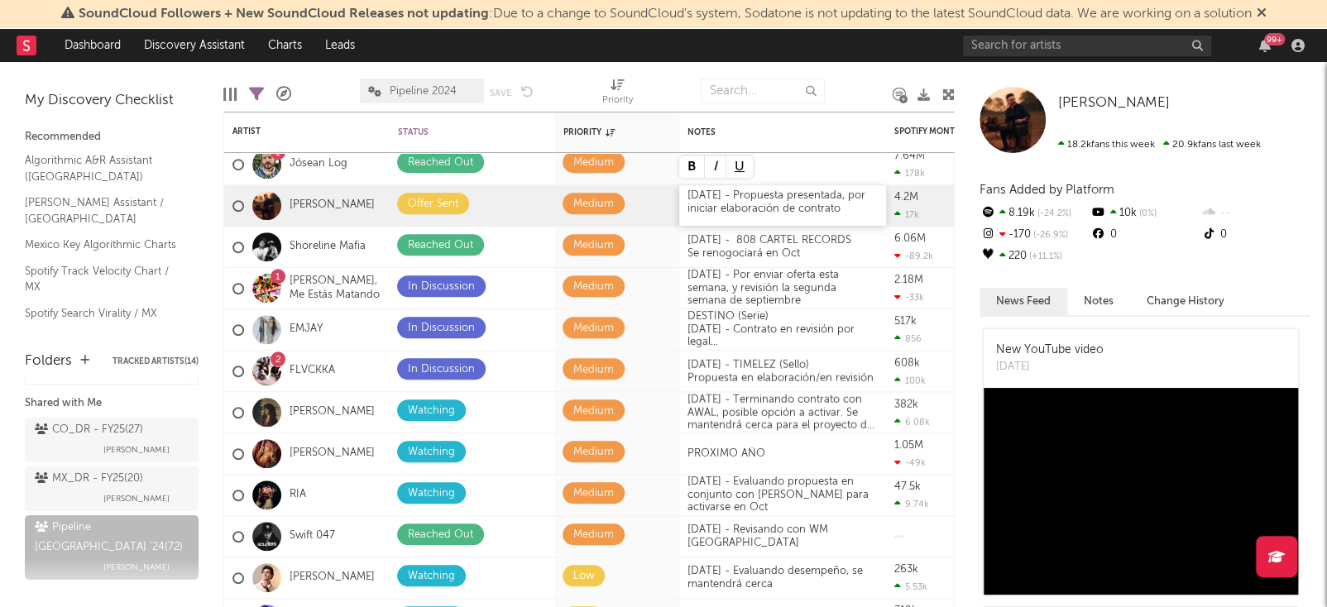
click at [845, 195] on div "[DATE] - Propuesta presentada, por iniciar elaboración de contrato" at bounding box center [782, 205] width 207 height 41
click at [725, 282] on div "[DATE] - Por enviar oferta esta semana, y revisión la segunda semana de septiem…" at bounding box center [782, 288] width 207 height 47
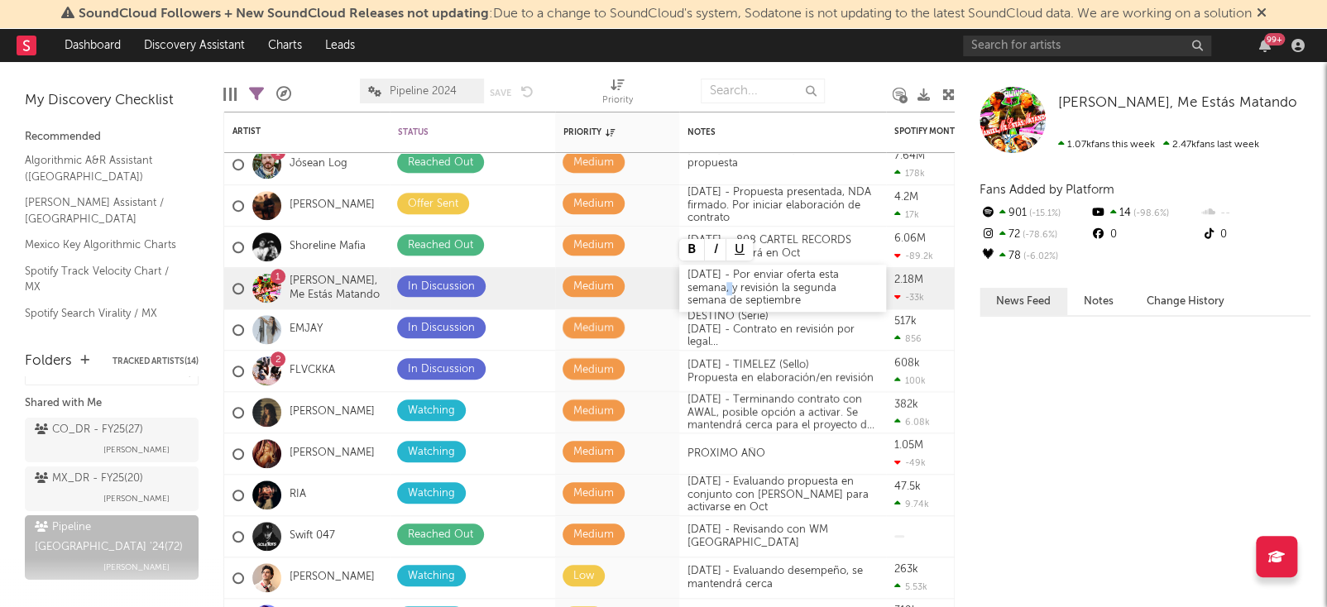
click at [715, 272] on div "[DATE] - Por enviar oferta esta semana, y revisión la segunda semana de septiem…" at bounding box center [782, 288] width 207 height 47
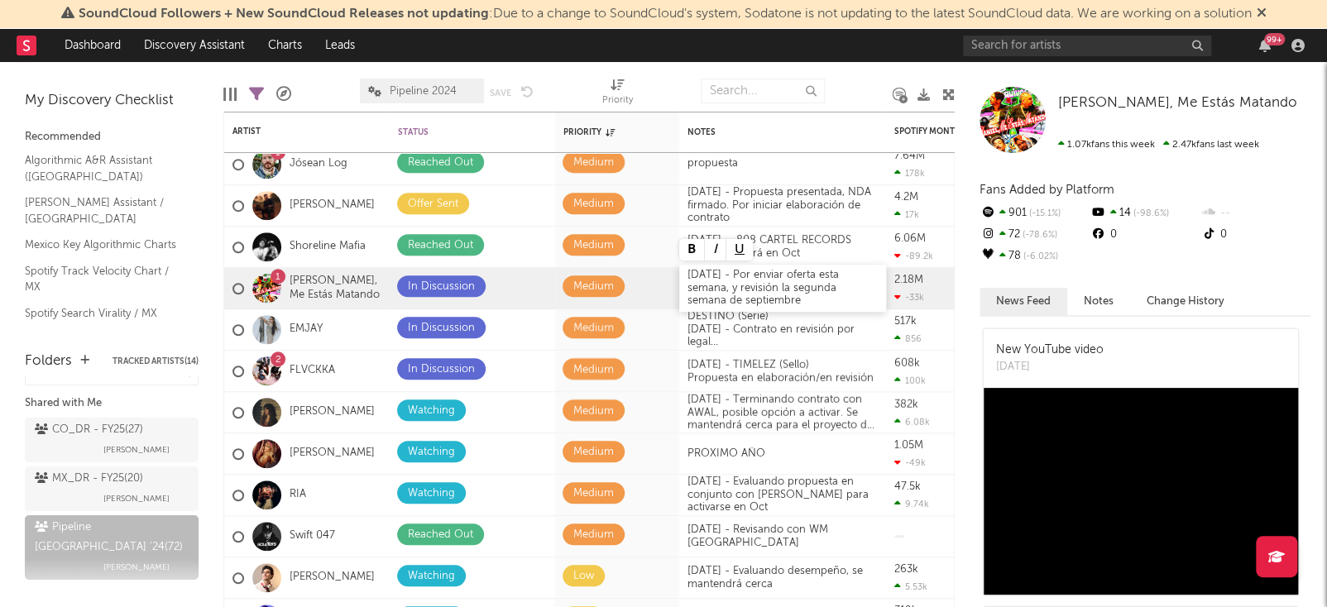
click at [765, 295] on div "[DATE] - Por enviar oferta esta semana, y revisión la segunda semana de septiem…" at bounding box center [782, 288] width 207 height 47
click at [733, 275] on div "[DATE] - Por enviar oferta esta semana, y revisión la segunda semana de septiem…" at bounding box center [782, 288] width 207 height 47
click at [964, 307] on div "[PERSON_NAME], Me Estás Matando" at bounding box center [965, 289] width 20 height 208
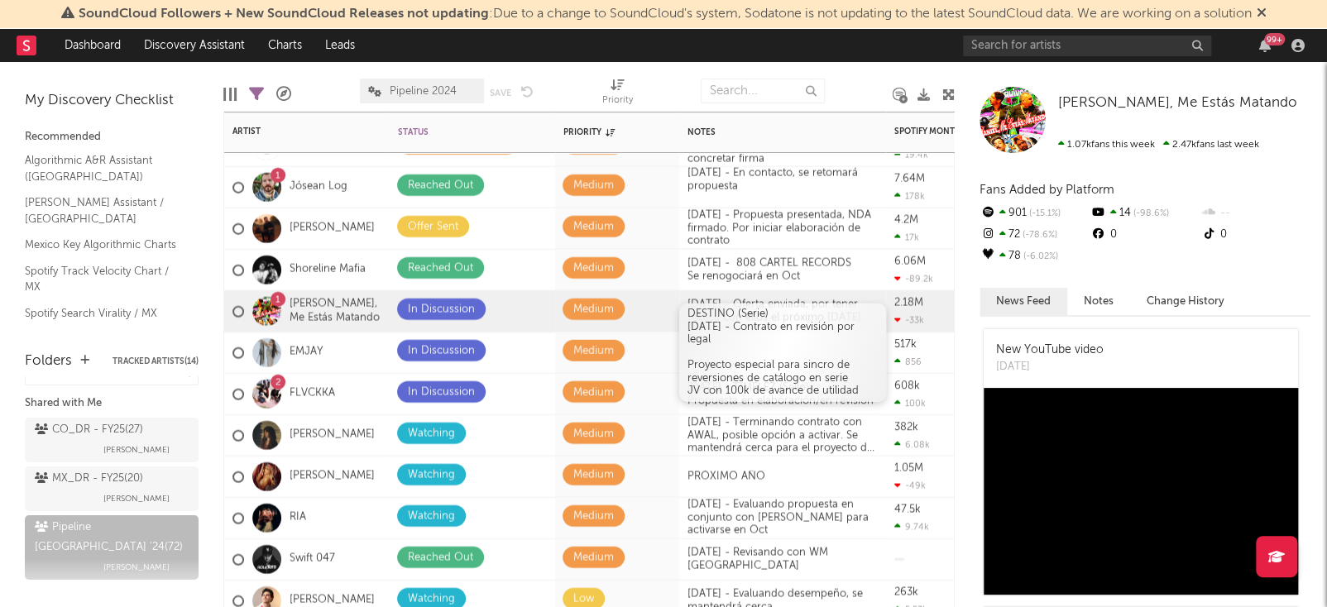
click at [741, 360] on div "Proyecto especial para sincro de reversiones de catálogo en serie JV con 100k d…" at bounding box center [783, 378] width 190 height 39
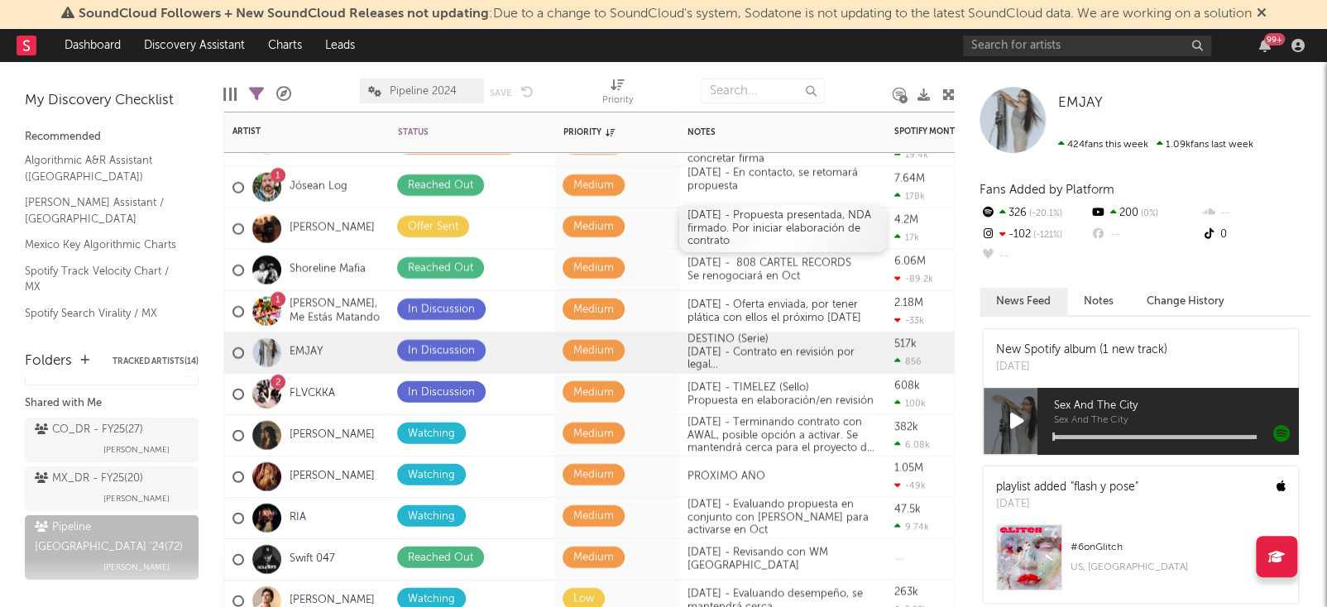
click at [762, 237] on div "[DATE] - Propuesta presentada, NDA firmado. Por iniciar elaboración de contrato" at bounding box center [782, 228] width 207 height 47
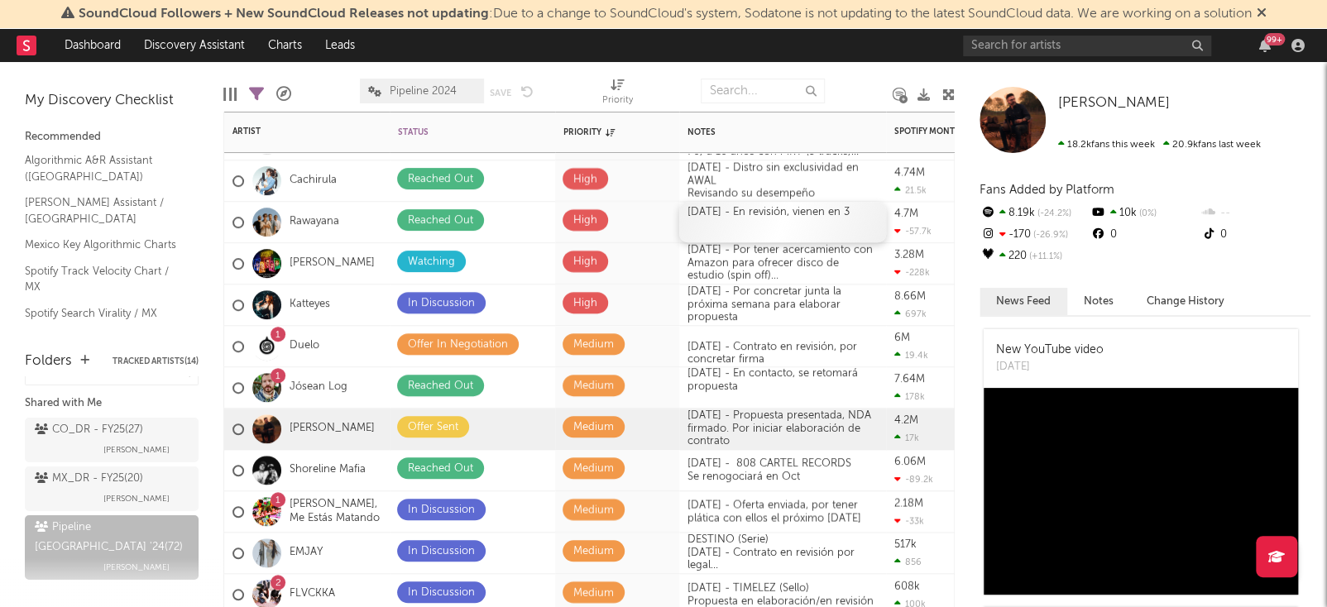
click at [750, 222] on div "[DATE] - En revisión, vienen en 3" at bounding box center [782, 222] width 207 height 41
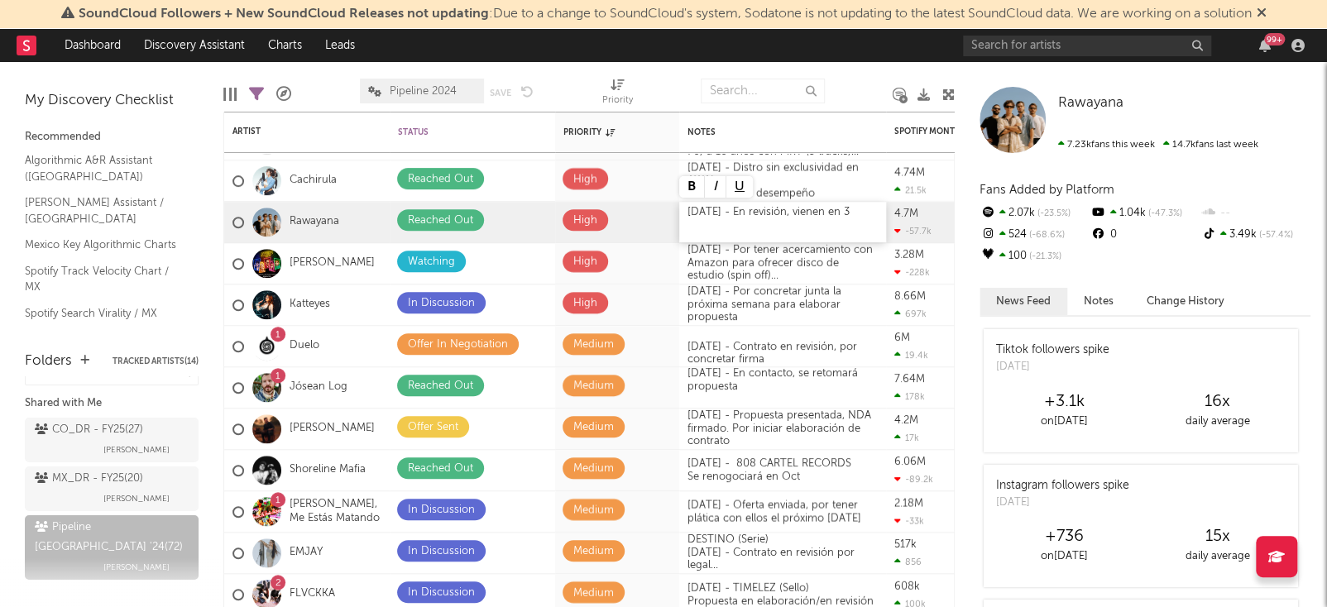
click at [854, 213] on div "[DATE] - En revisión, vienen en 3" at bounding box center [782, 222] width 207 height 41
click at [757, 211] on div "[DATE] - En revisión, vienen en 3" at bounding box center [782, 222] width 207 height 41
click at [719, 210] on div "[DATE] - En gira, se buscará concretar reunión en Oct" at bounding box center [782, 222] width 207 height 41
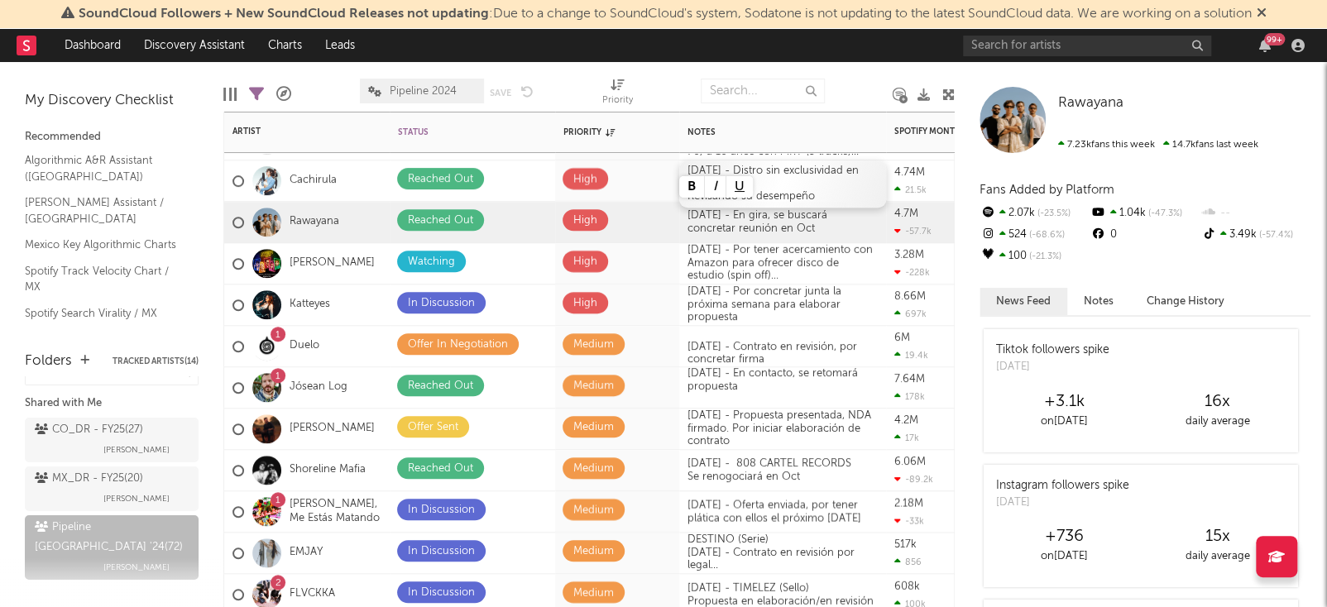
click at [798, 185] on div "[DATE] - Distro sin exclusividad en AWAL Revisando su desempeño" at bounding box center [782, 184] width 207 height 47
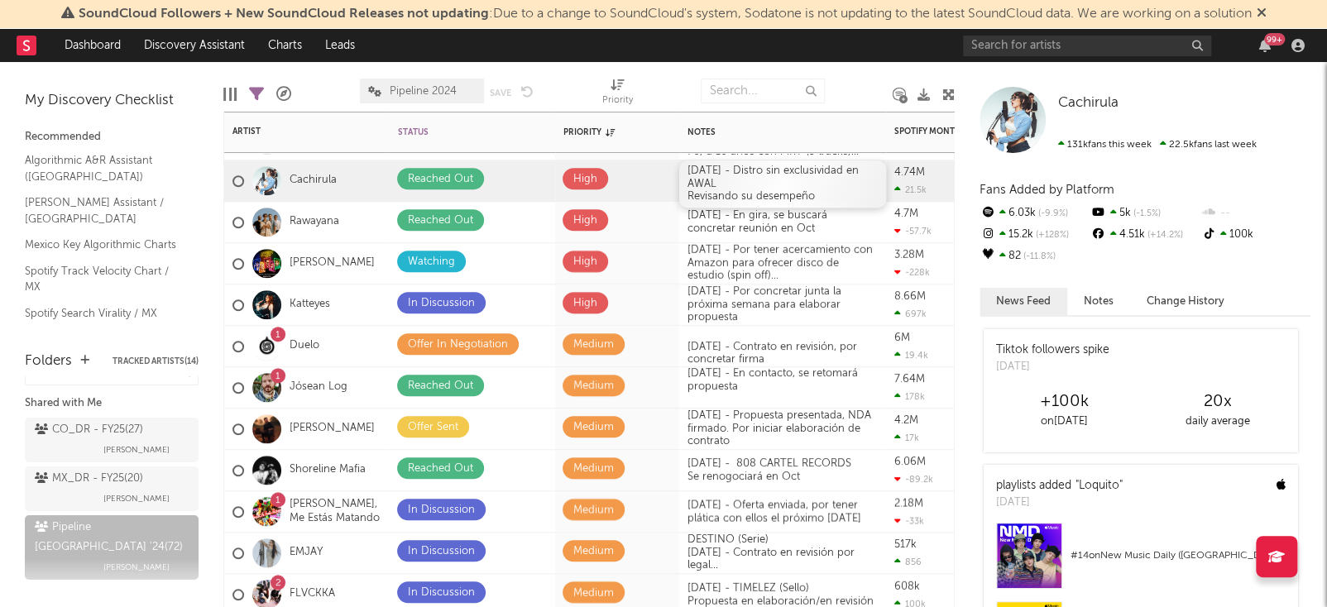
click at [773, 185] on div "[DATE] - Distro sin exclusividad en AWAL Revisando su desempeño" at bounding box center [782, 184] width 207 height 47
click at [807, 218] on div "[DATE] - En gira, se buscará concretar reunión en Oct" at bounding box center [782, 222] width 207 height 41
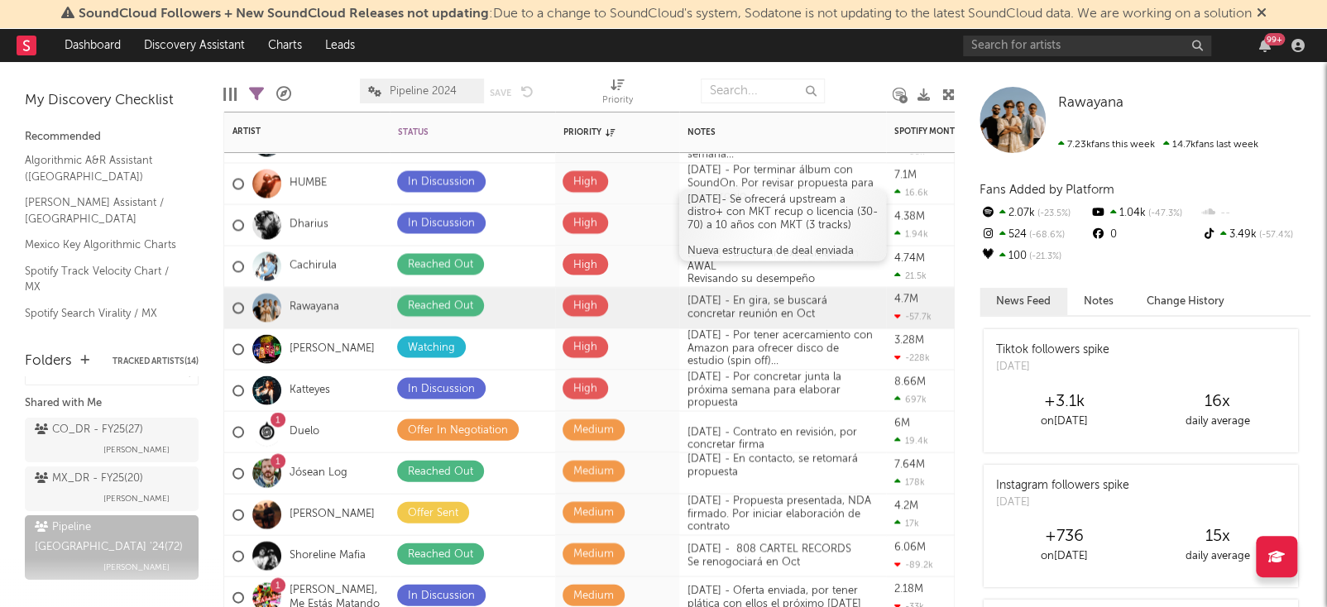
click at [741, 240] on div at bounding box center [783, 238] width 190 height 13
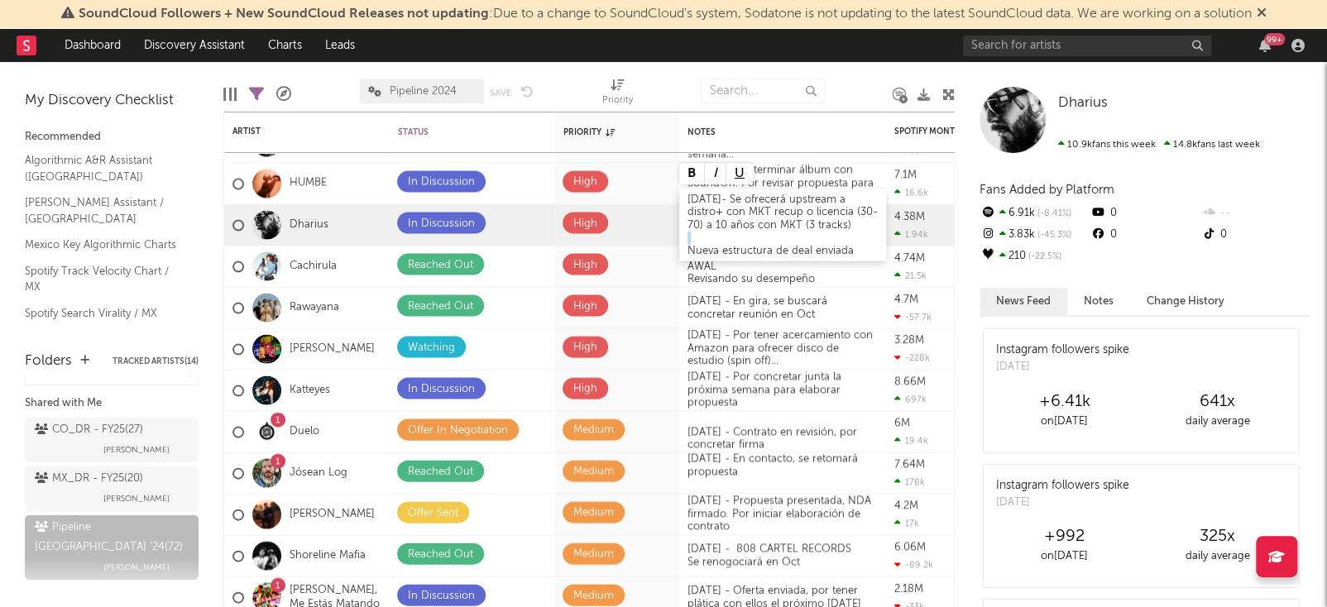
click at [688, 251] on div "Nueva estructura de deal enviada" at bounding box center [783, 250] width 190 height 13
click at [737, 213] on div "[DATE]- Se ofrecerá upstream a distro+ con MKT recup o licencia (30-70) a 10 añ…" at bounding box center [782, 225] width 207 height 47
click at [749, 233] on div "Se ofrecerá upstream a distro+ con MKT recup o licencia (30-70) a 10 años con M…" at bounding box center [783, 244] width 190 height 39
click at [850, 90] on div at bounding box center [859, 90] width 44 height 41
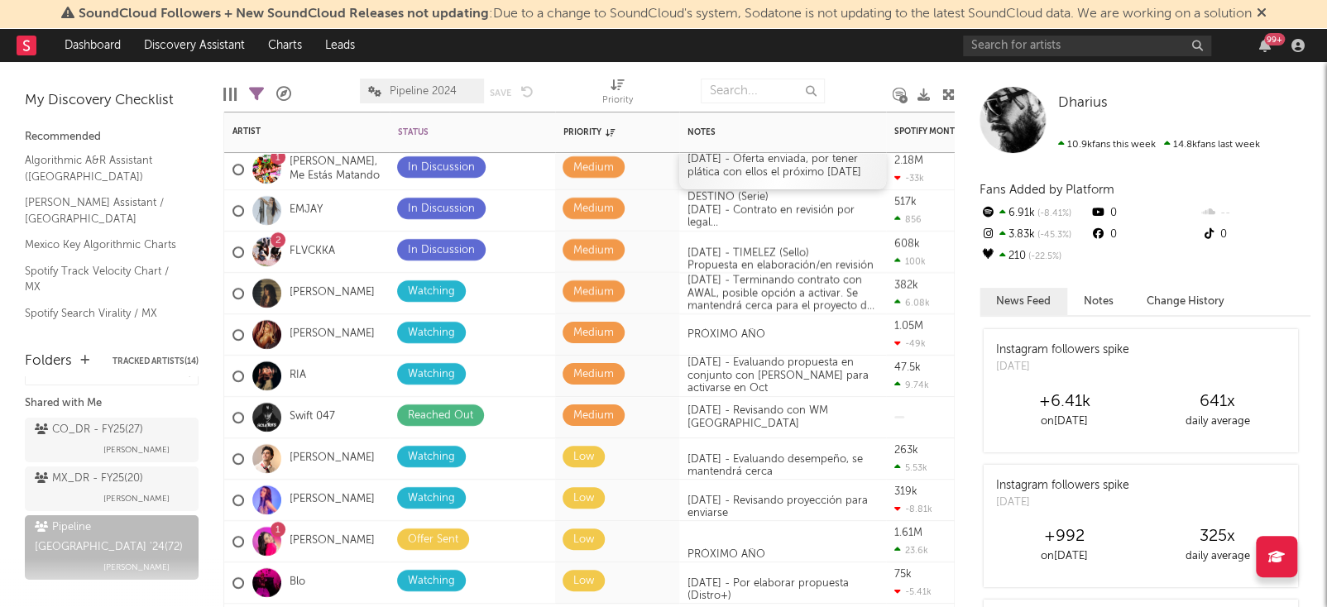
click at [761, 165] on div "[DATE] - Oferta enviada, por tener plática con ellos el próximo [DATE]" at bounding box center [782, 169] width 207 height 41
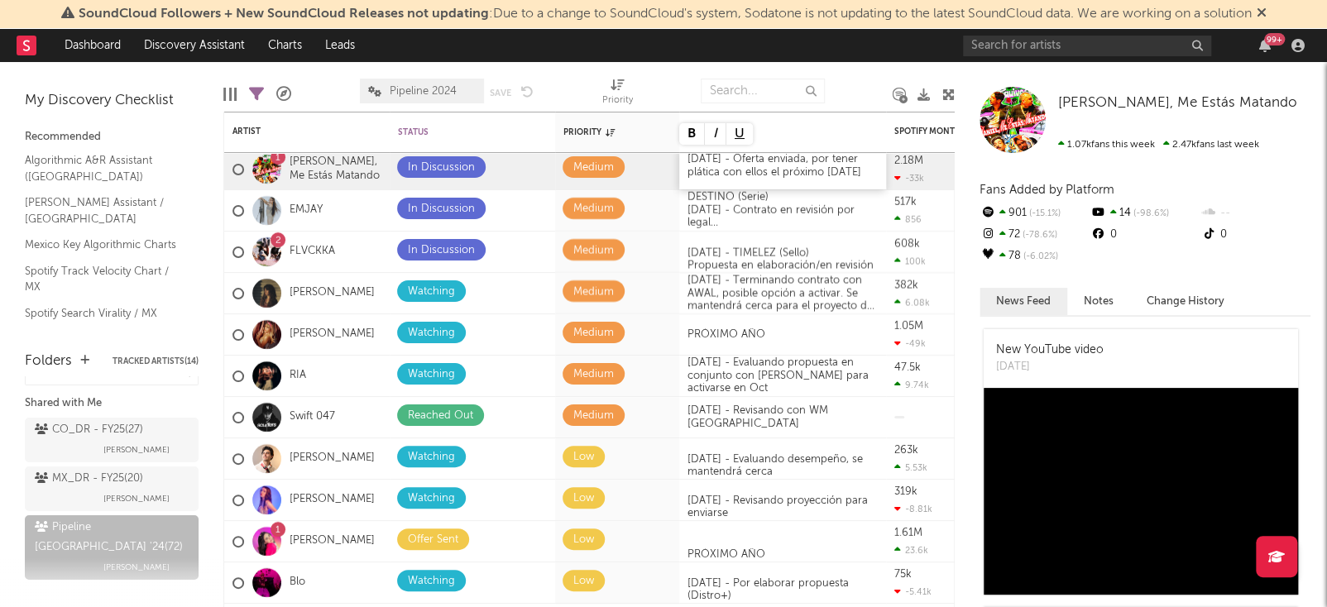
click at [854, 172] on div "[DATE] - Oferta enviada, por tener plática con ellos el próximo [DATE]" at bounding box center [782, 169] width 207 height 41
click at [827, 77] on div "Edit Columns Filters ( 23 of 72 ) A&R Pipeline Pipeline 2024 Save Save as Prior…" at bounding box center [588, 87] width 731 height 50
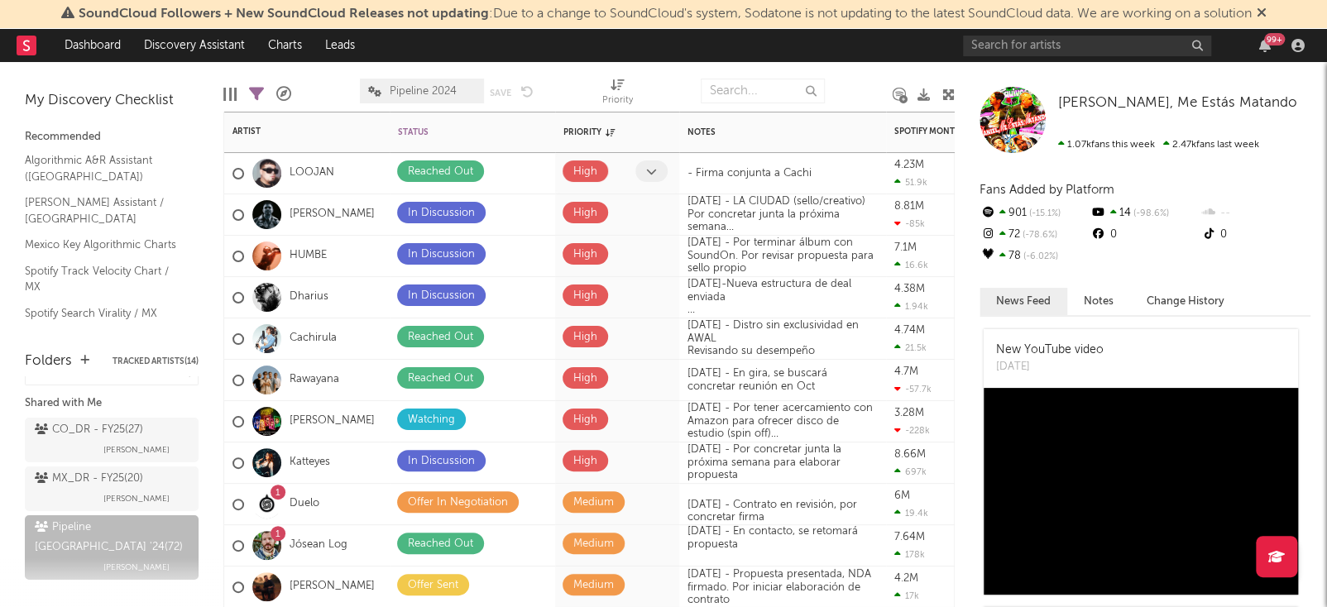
click at [650, 174] on icon at bounding box center [651, 171] width 11 height 11
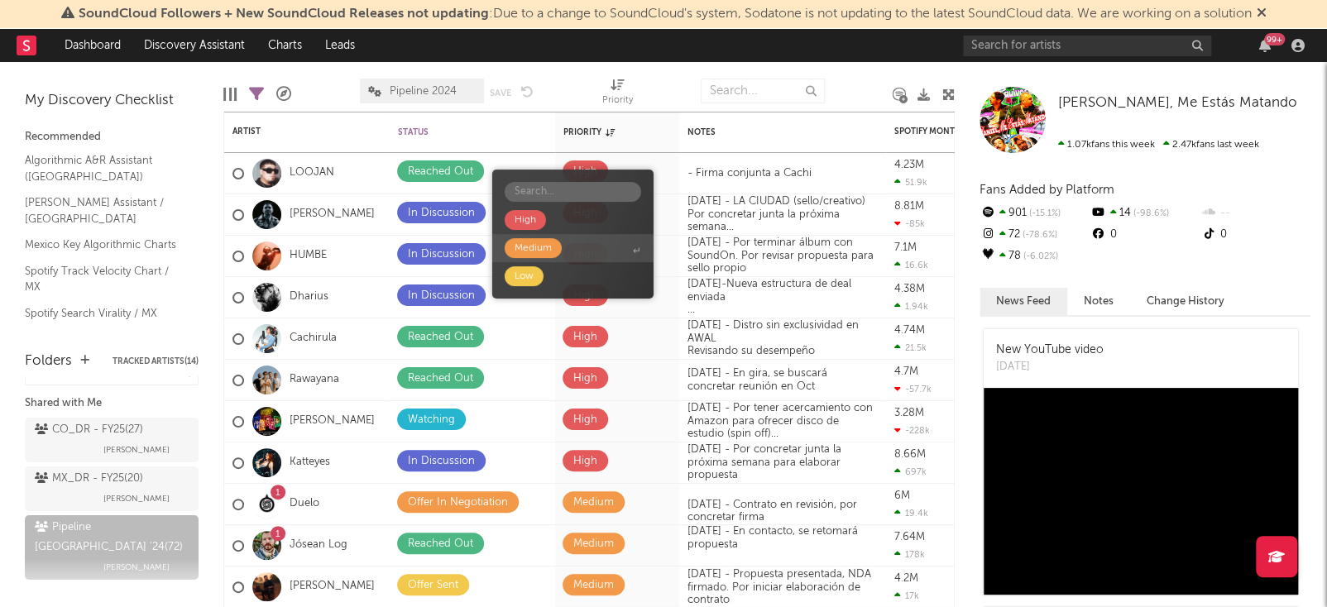
click at [592, 243] on span "Medium" at bounding box center [572, 248] width 161 height 28
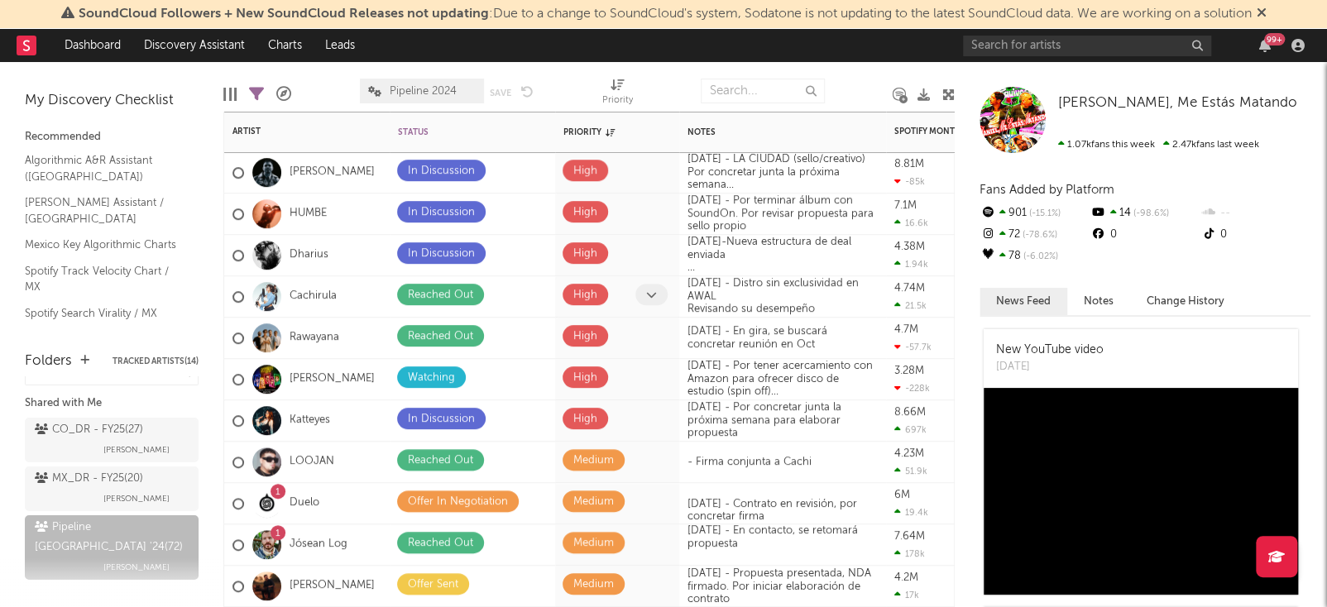
click at [649, 294] on icon at bounding box center [651, 295] width 11 height 11
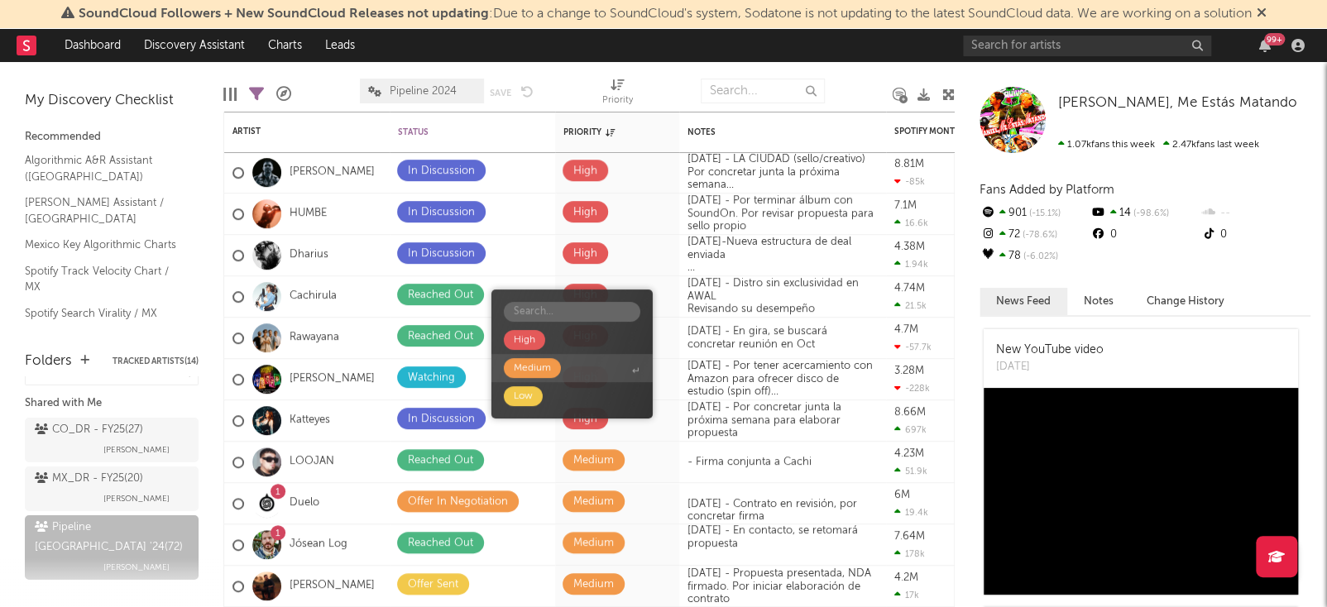
click at [598, 374] on span "Medium" at bounding box center [571, 368] width 161 height 28
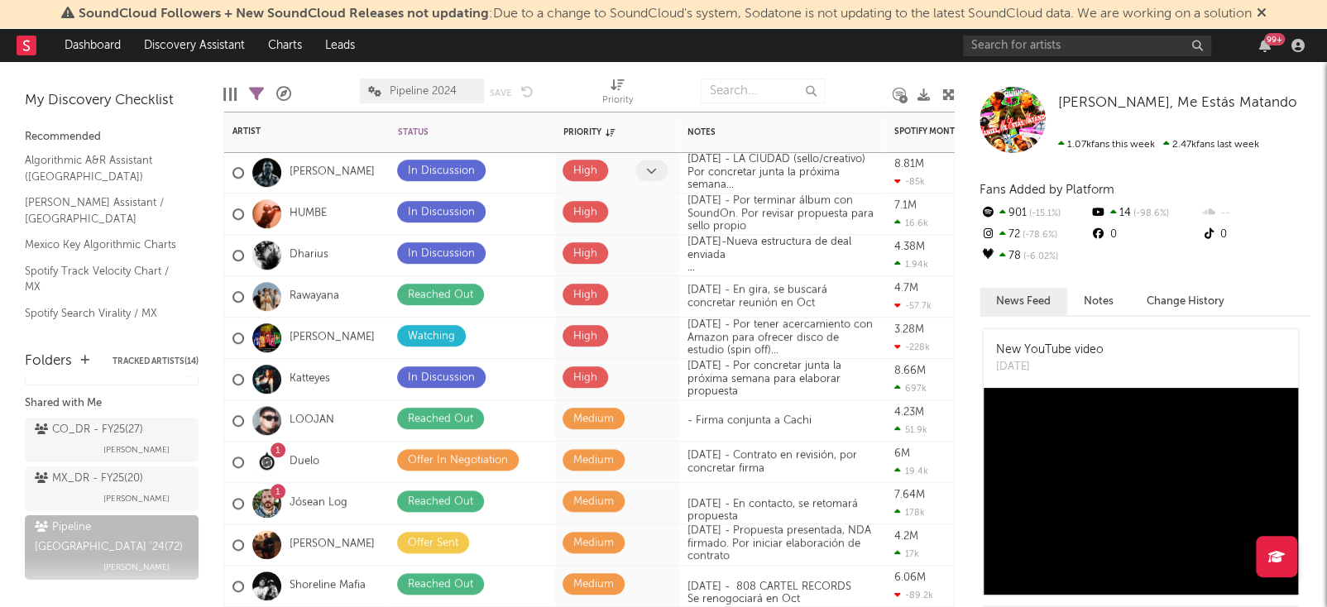
click at [656, 175] on span at bounding box center [651, 171] width 32 height 22
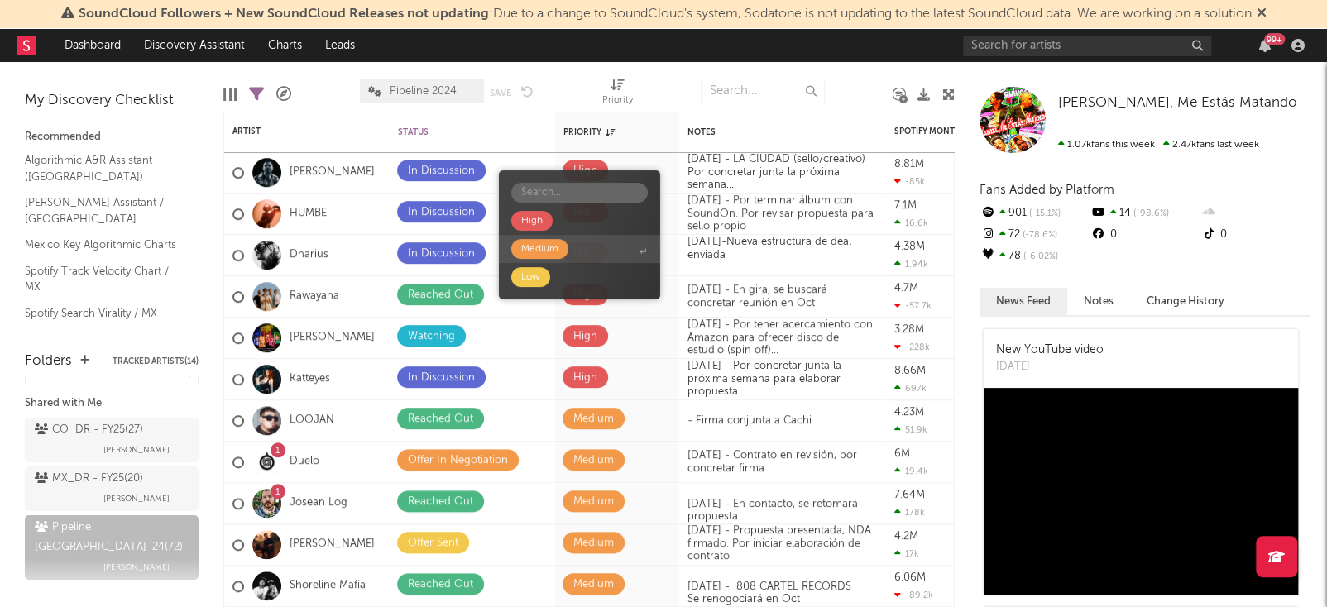
click at [606, 245] on span "Medium" at bounding box center [579, 249] width 161 height 28
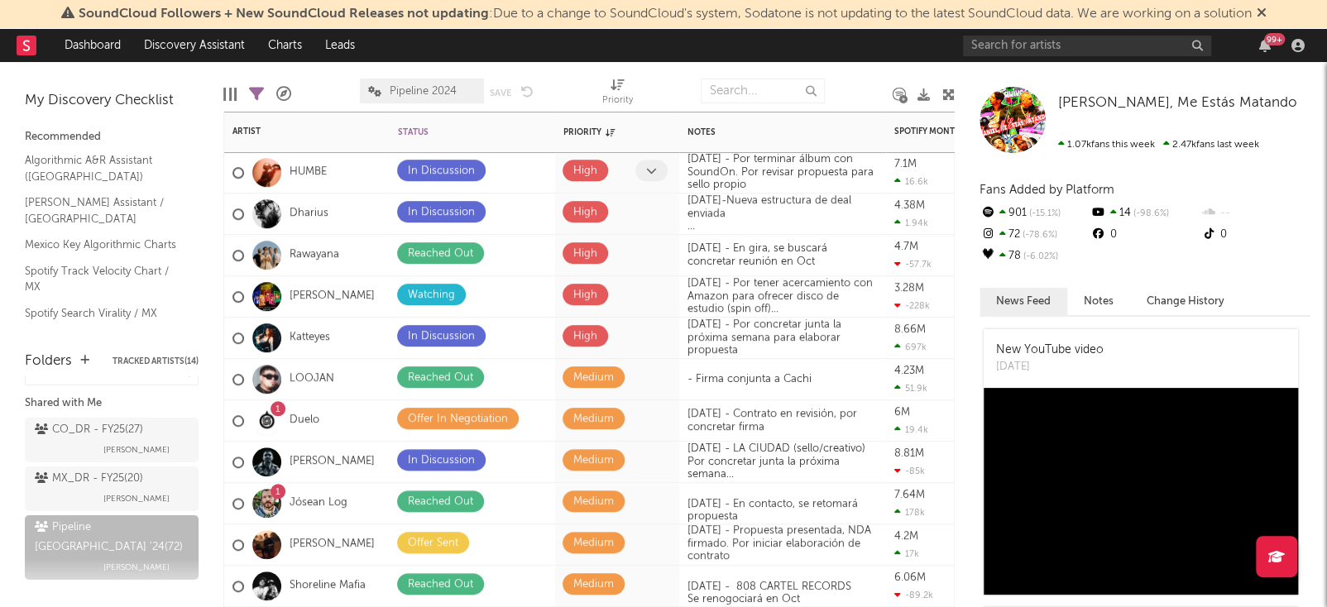
click at [649, 172] on icon at bounding box center [651, 170] width 11 height 11
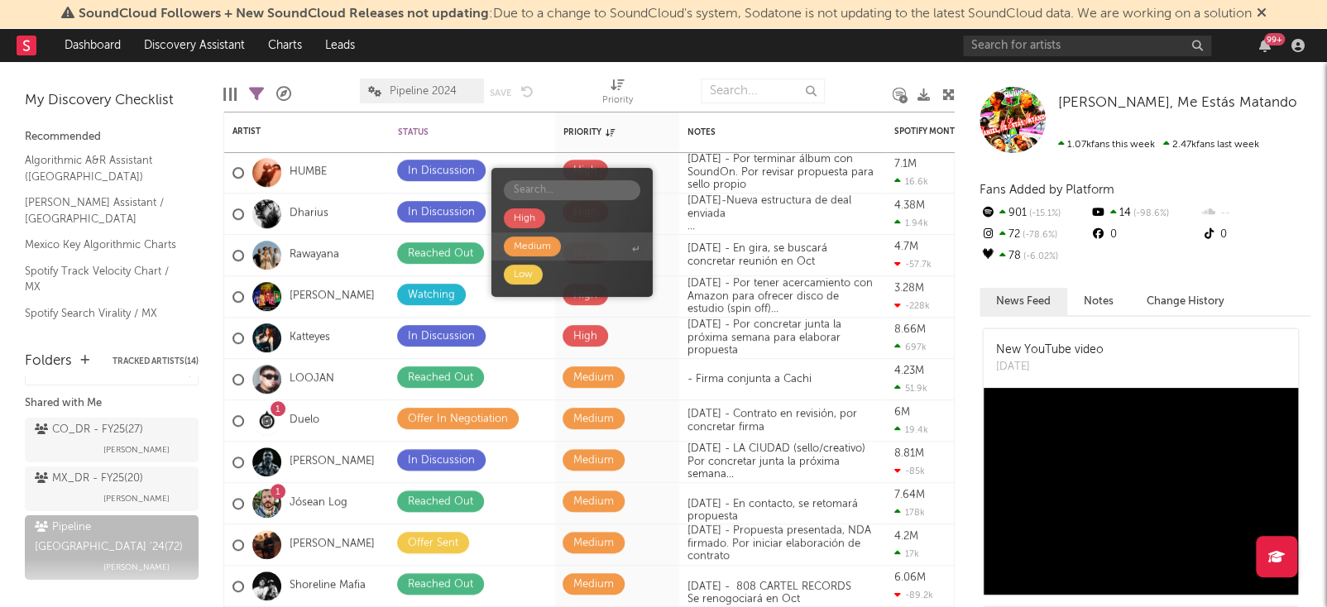
click at [601, 242] on span "Medium" at bounding box center [571, 246] width 161 height 28
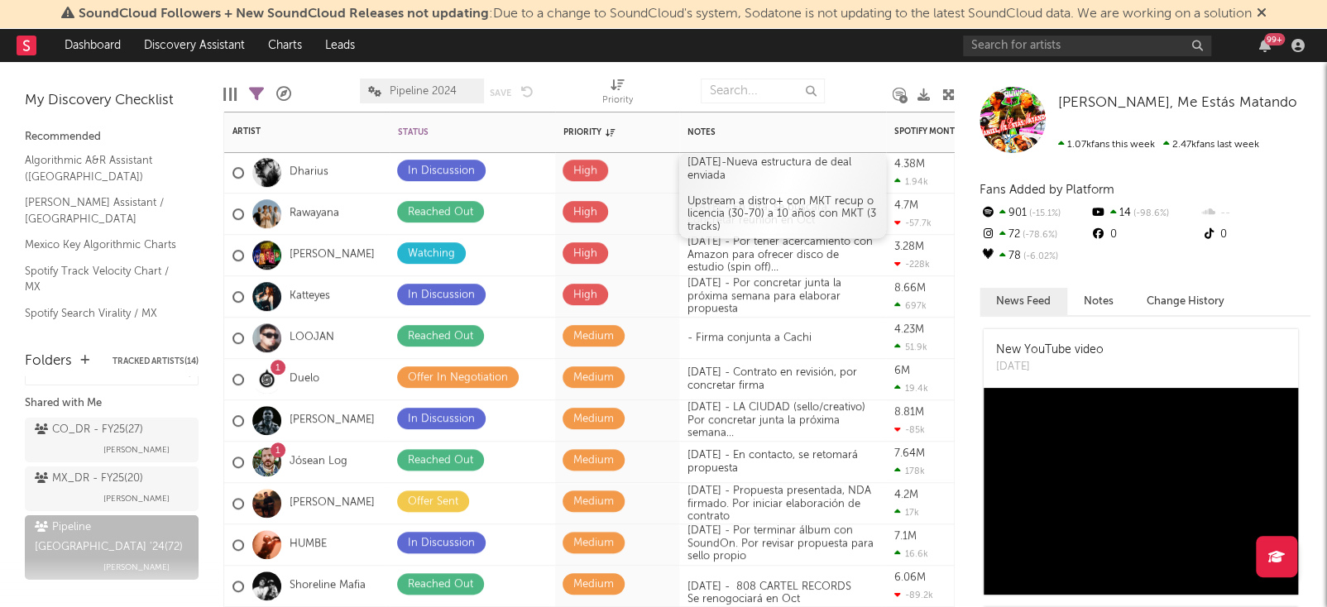
click at [738, 180] on div "[DATE]- Nueva estructura de deal enviada Upstream a distro+ con MKT recup o lic…" at bounding box center [782, 195] width 207 height 86
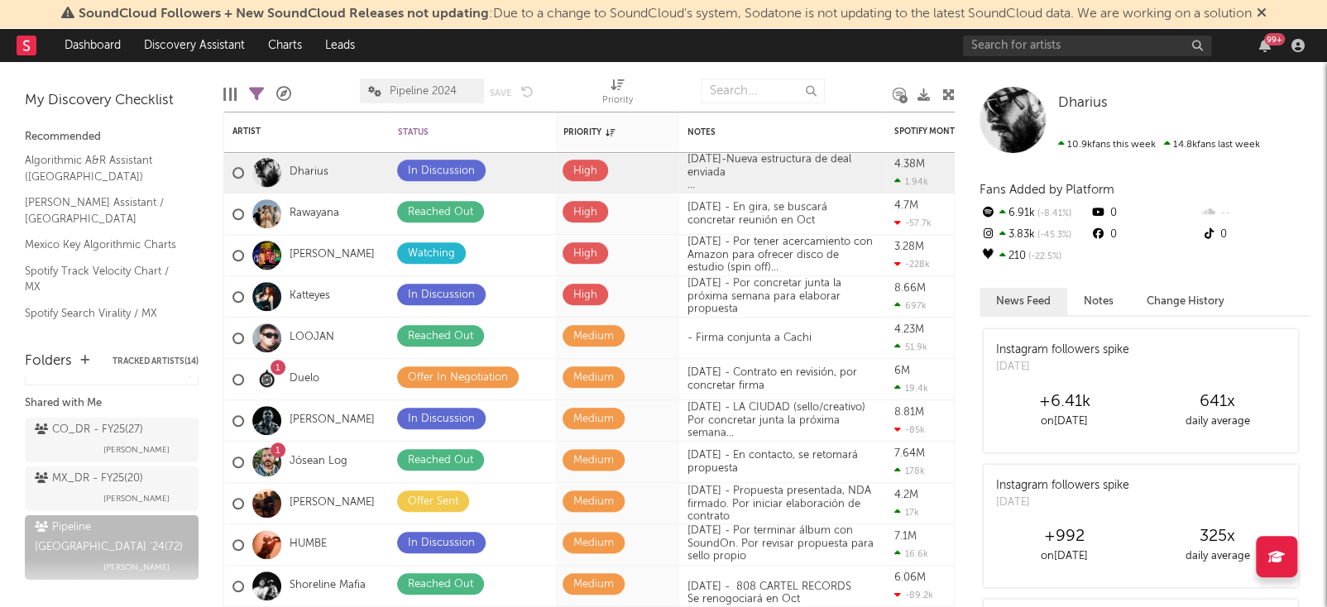
click at [688, 83] on div at bounding box center [667, 90] width 44 height 41
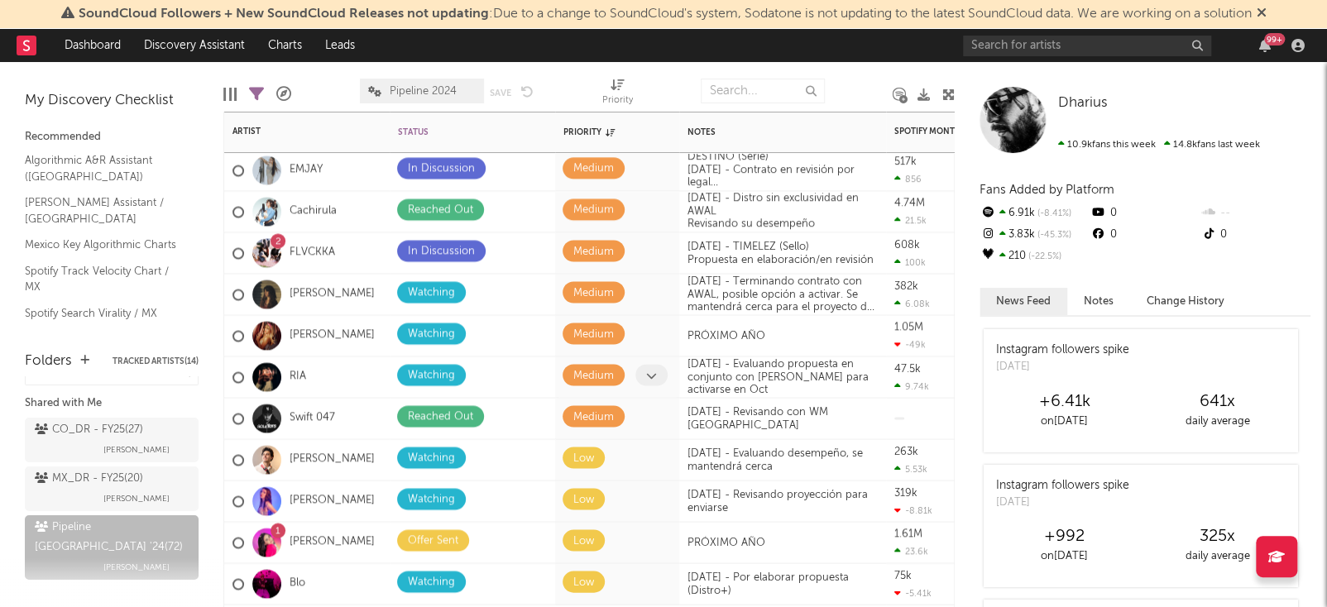
click at [648, 371] on icon at bounding box center [651, 375] width 11 height 11
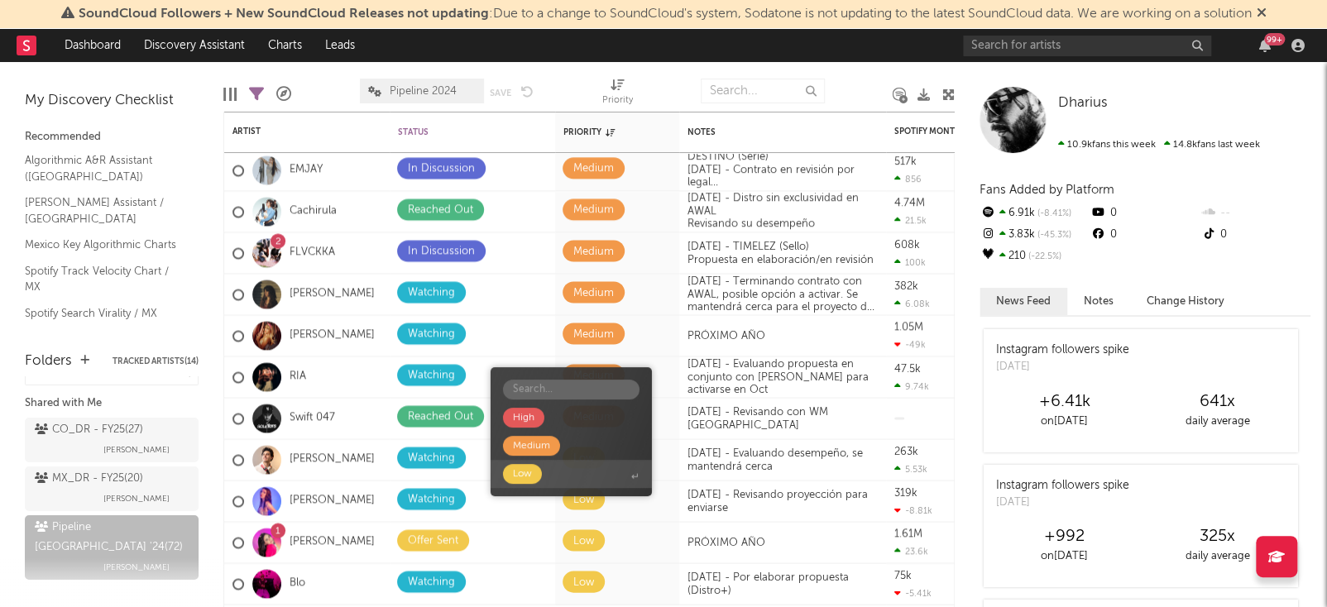
click at [572, 464] on span "Low" at bounding box center [571, 474] width 161 height 28
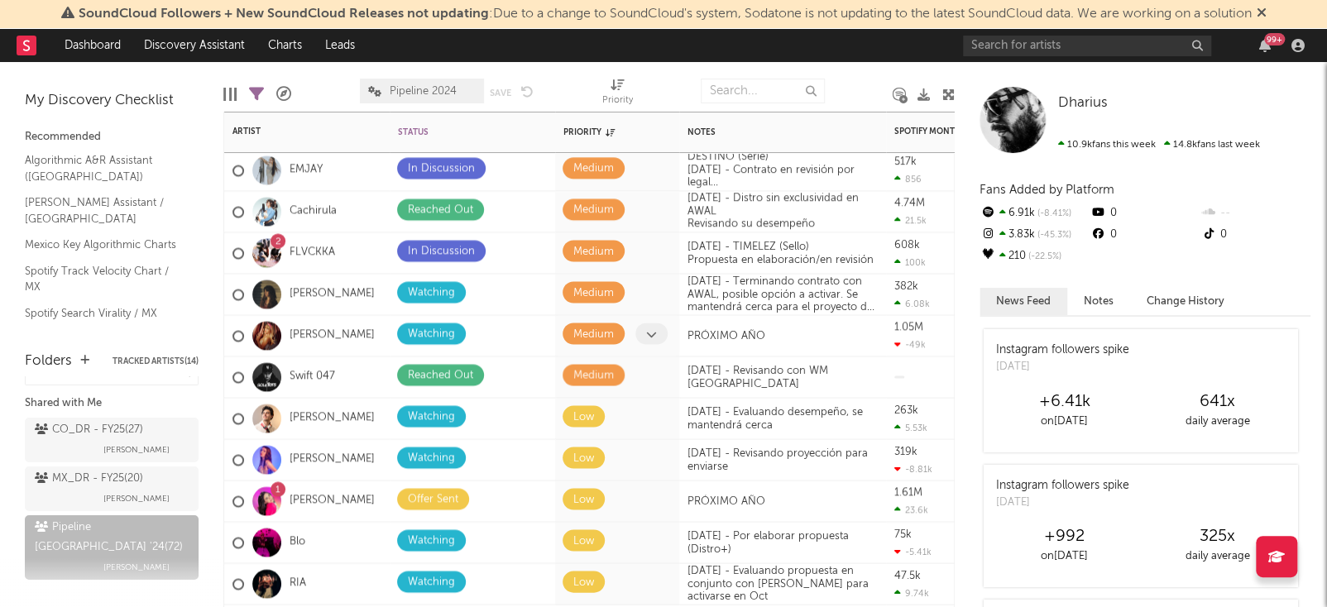
click at [659, 338] on span at bounding box center [651, 334] width 32 height 22
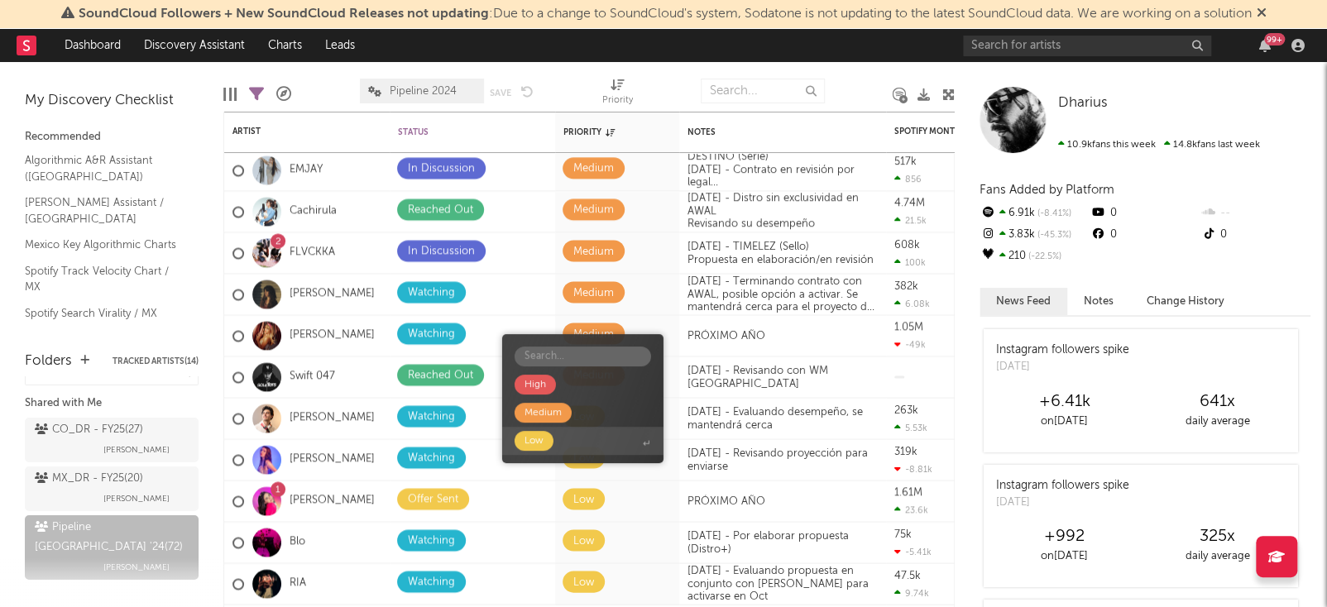
click at [562, 443] on span "Low" at bounding box center [582, 441] width 161 height 28
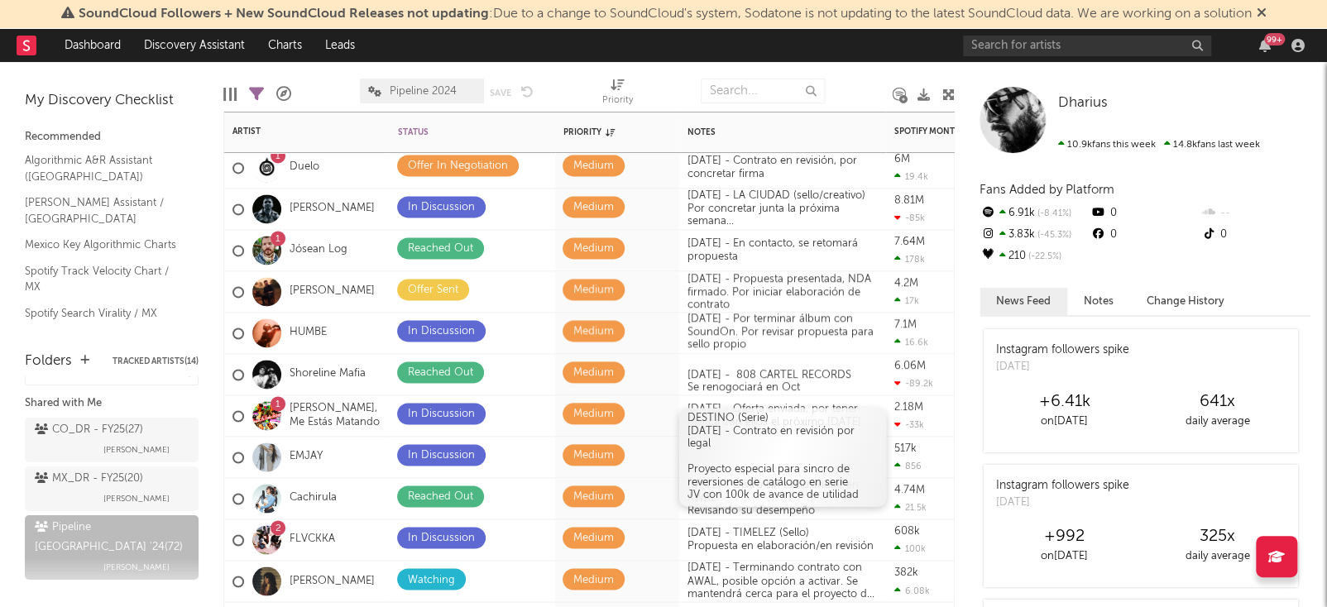
click at [725, 432] on div "DESTINO (Serie) [DATE] - Contrato en revisión por legal Proyecto especial para …" at bounding box center [782, 457] width 207 height 98
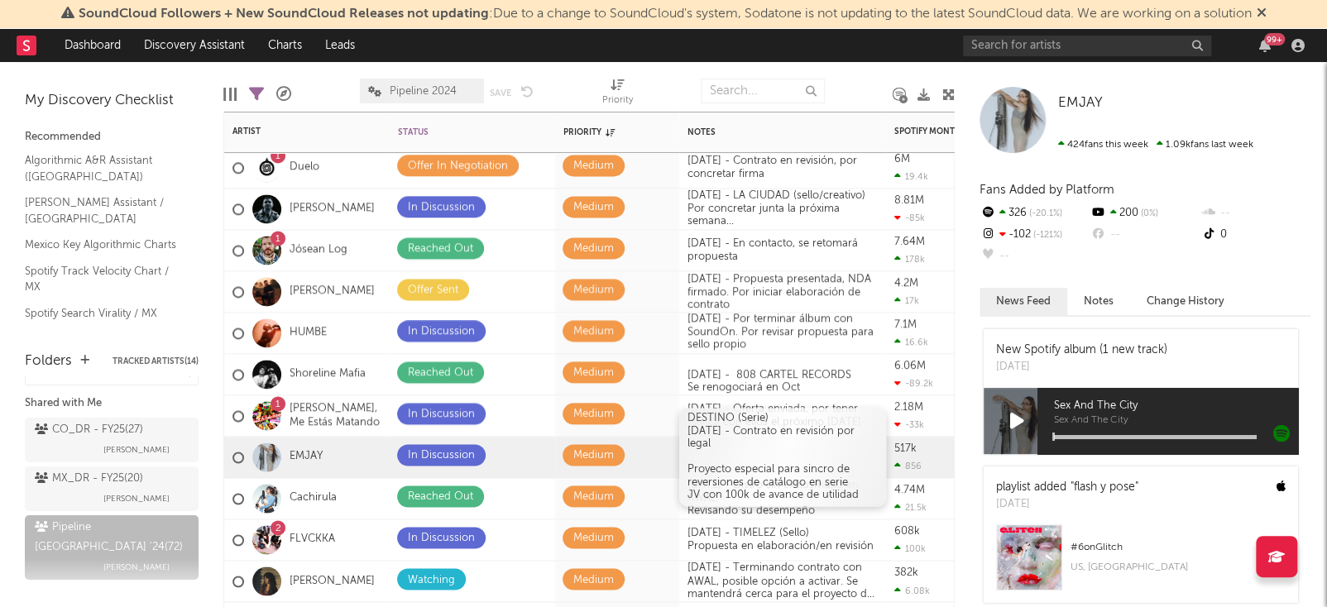
click at [746, 453] on div at bounding box center [783, 457] width 190 height 13
click at [707, 433] on div "DESTINO (Serie) [DATE] - Contrato en revisión por legal Proyecto especial para …" at bounding box center [782, 457] width 207 height 98
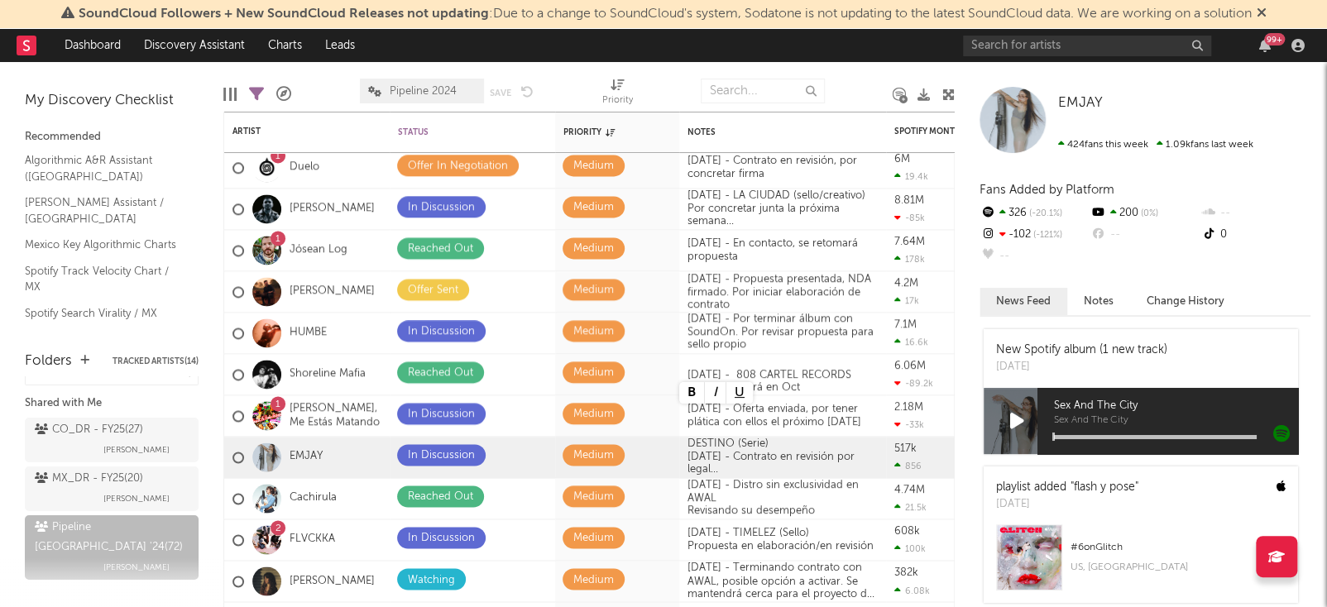
click at [961, 478] on div "EMJAY EMJAY 424 fans this week 1.09k fans last week Fans Added by Platform 326 …" at bounding box center [1141, 334] width 372 height 545
